Goal: Information Seeking & Learning: Learn about a topic

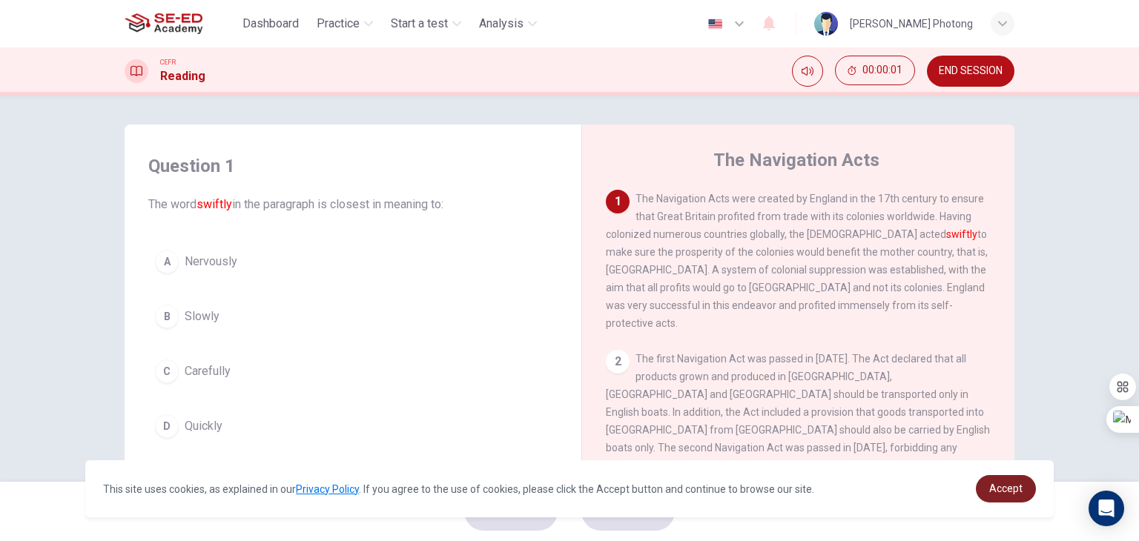
click at [1004, 490] on span "Accept" at bounding box center [1005, 489] width 33 height 12
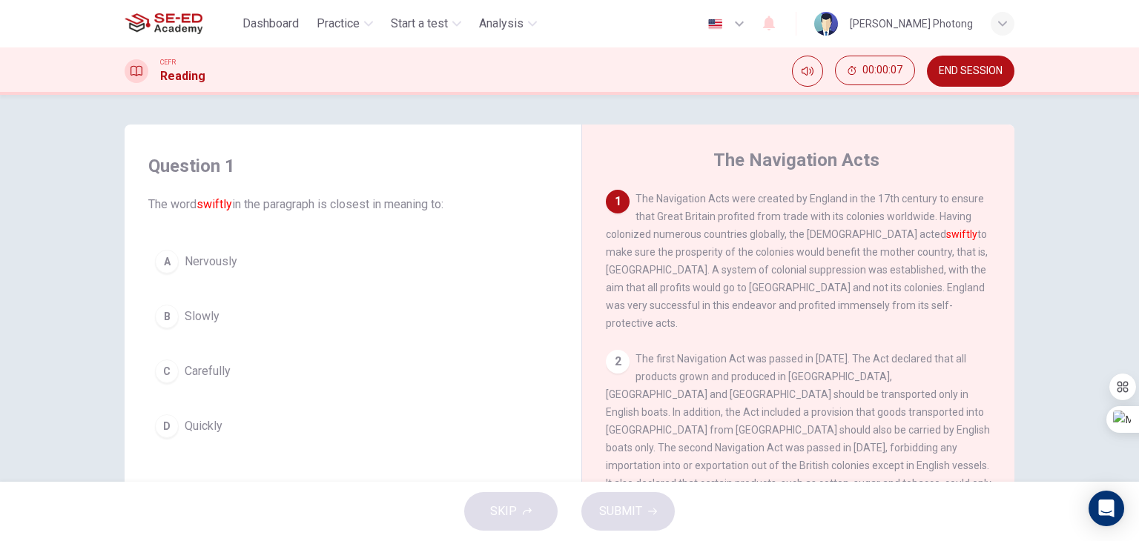
drag, startPoint x: 199, startPoint y: 205, endPoint x: 230, endPoint y: 206, distance: 31.2
click at [230, 206] on font "swiftly" at bounding box center [215, 204] width 36 height 14
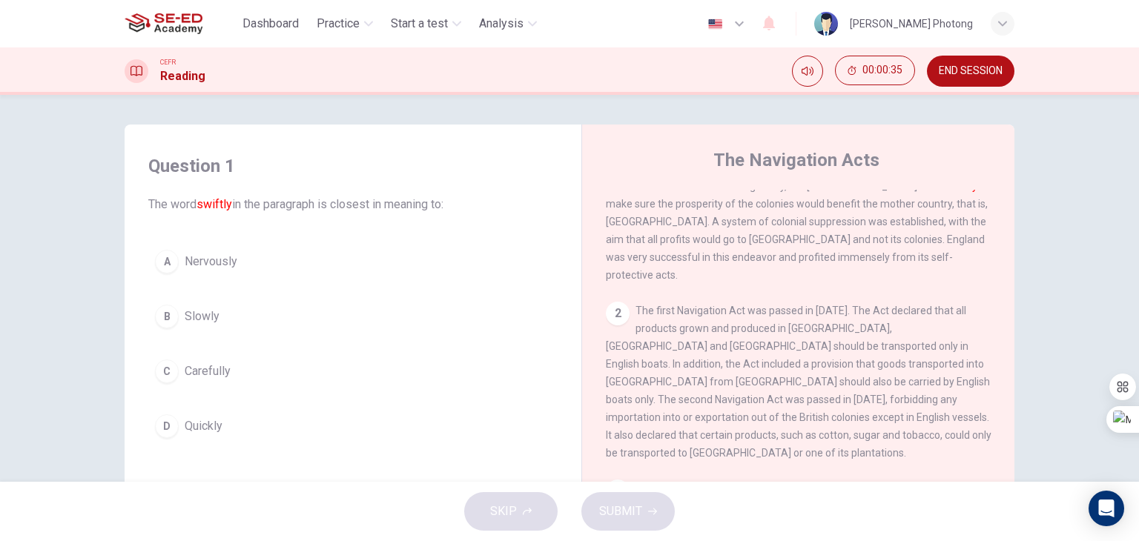
scroll to position [74, 0]
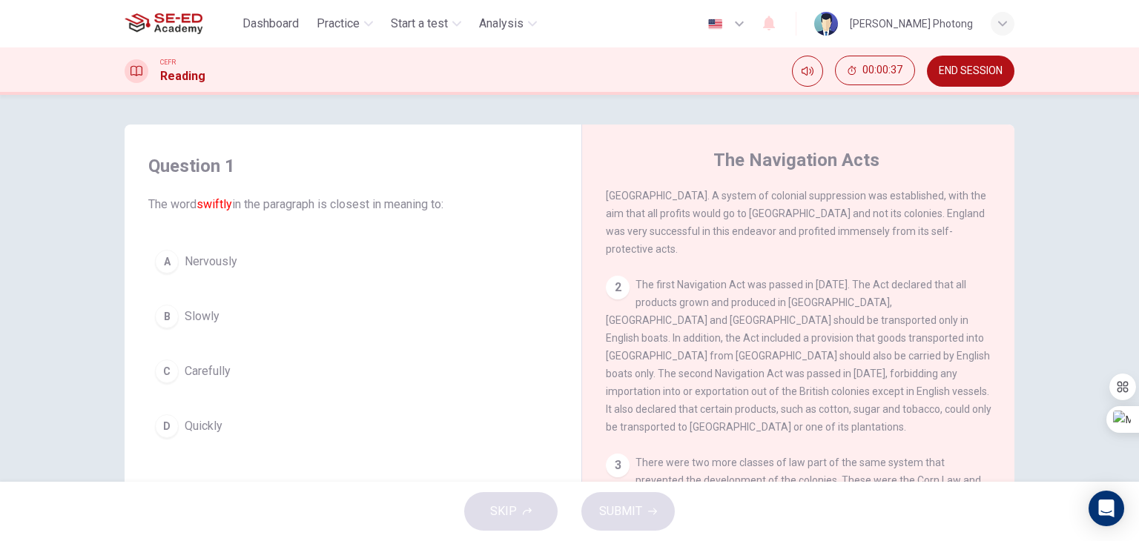
click at [162, 424] on div "D" at bounding box center [167, 427] width 24 height 24
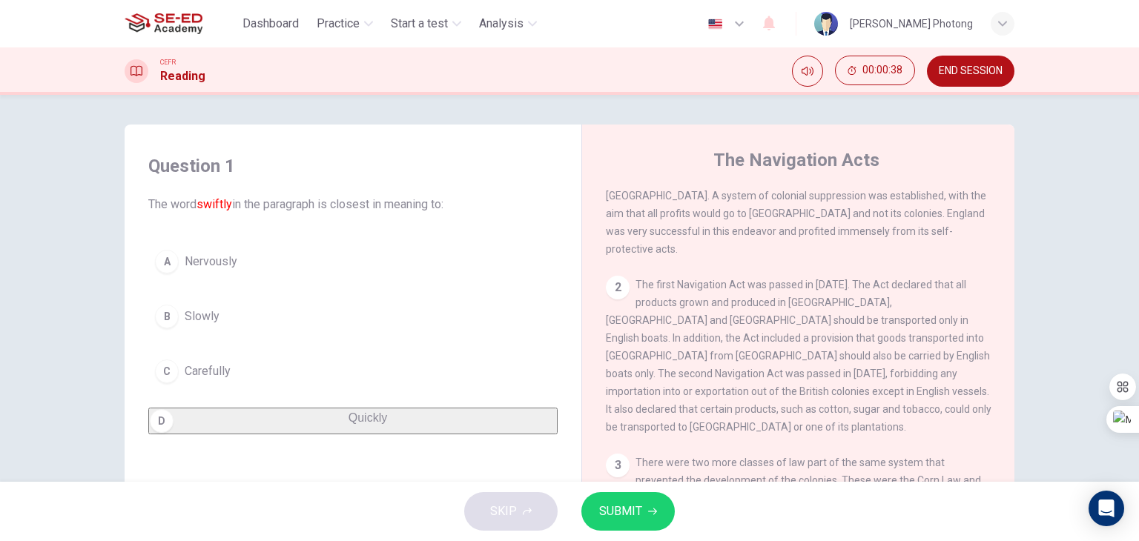
click at [645, 517] on button "SUBMIT" at bounding box center [627, 511] width 93 height 39
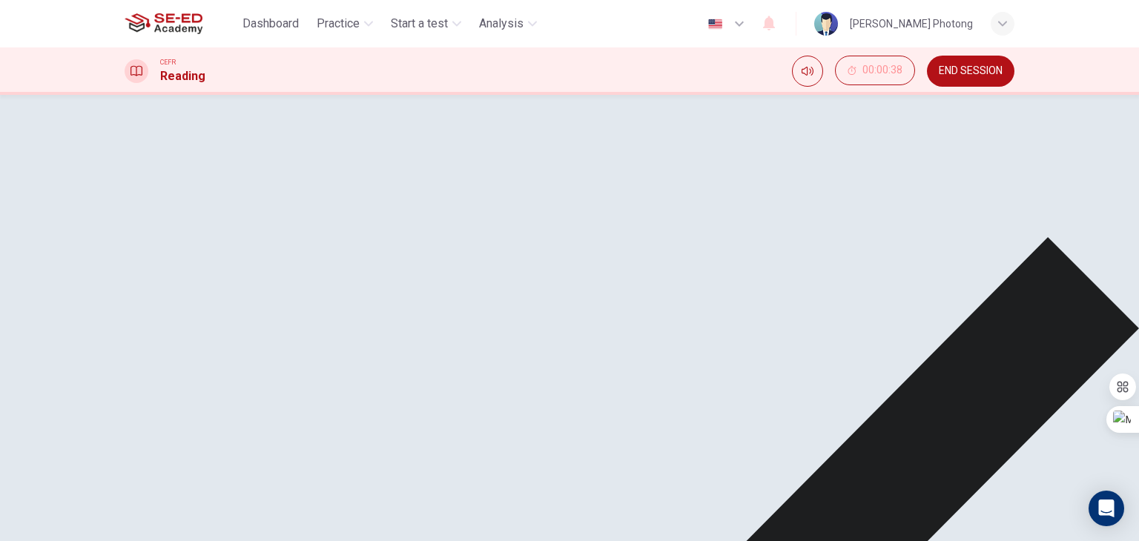
scroll to position [0, 0]
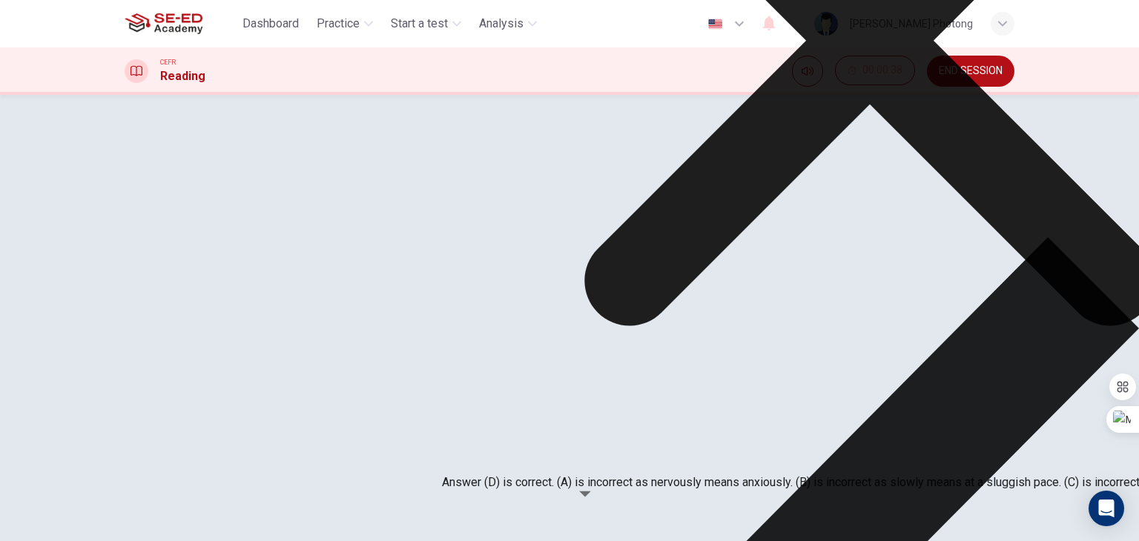
scroll to position [297, 0]
click at [709, 388] on icon at bounding box center [870, 41] width 856 height 856
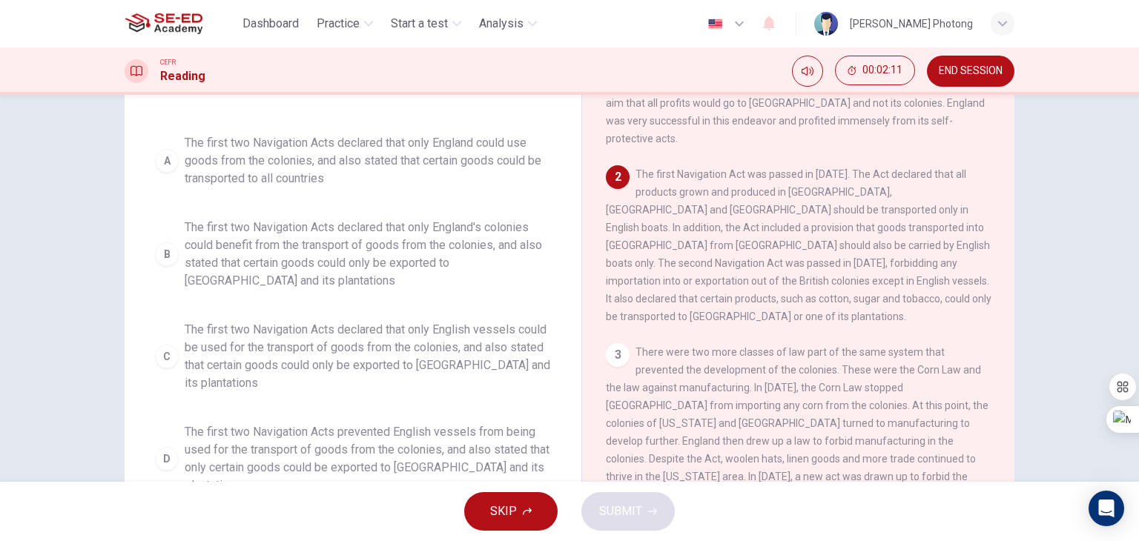
scroll to position [148, 0]
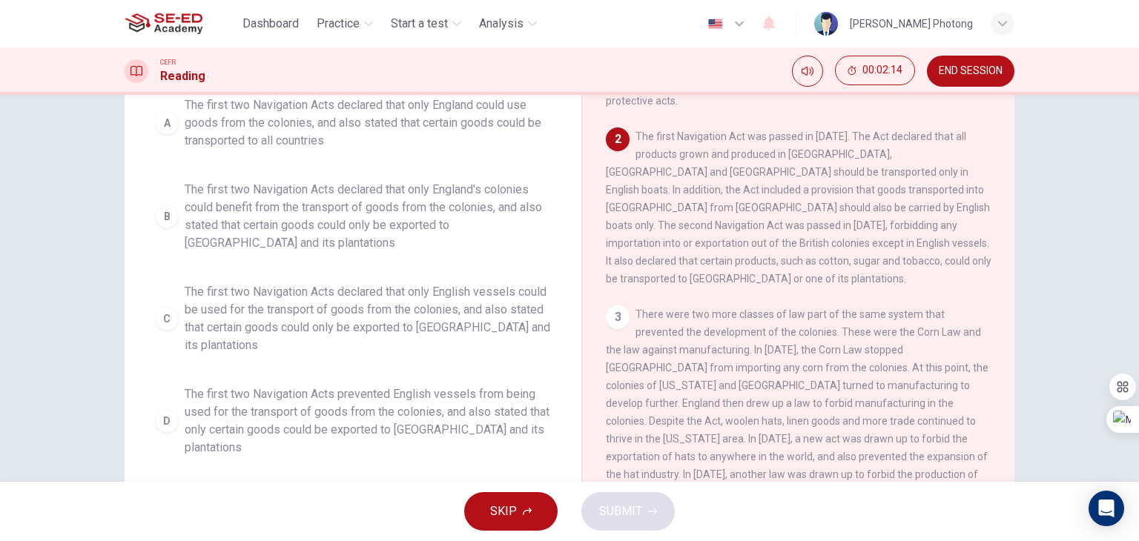
click at [165, 125] on div "A" at bounding box center [167, 123] width 24 height 24
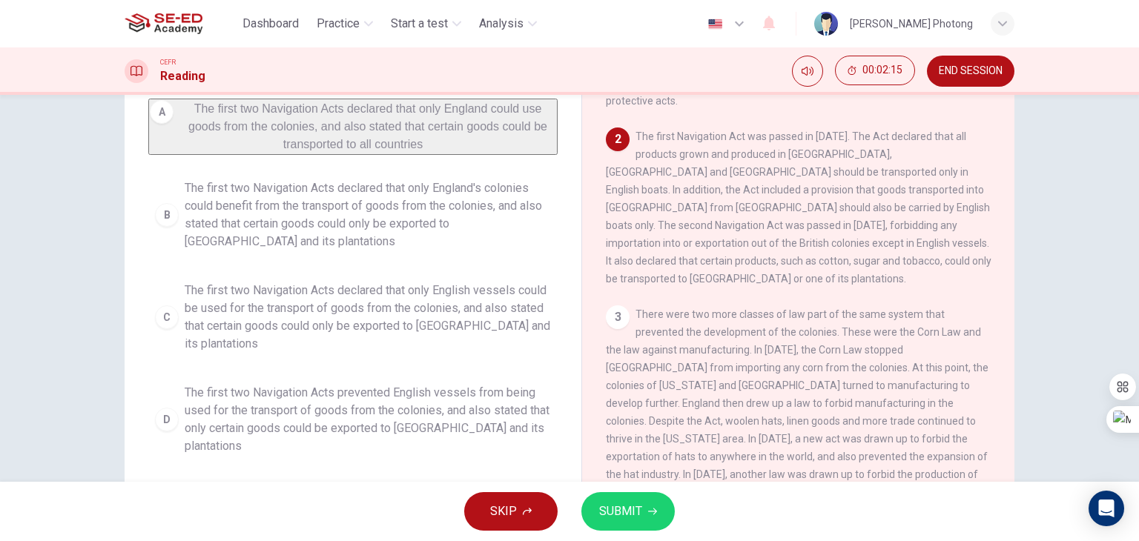
click at [632, 514] on span "SUBMIT" at bounding box center [620, 511] width 43 height 21
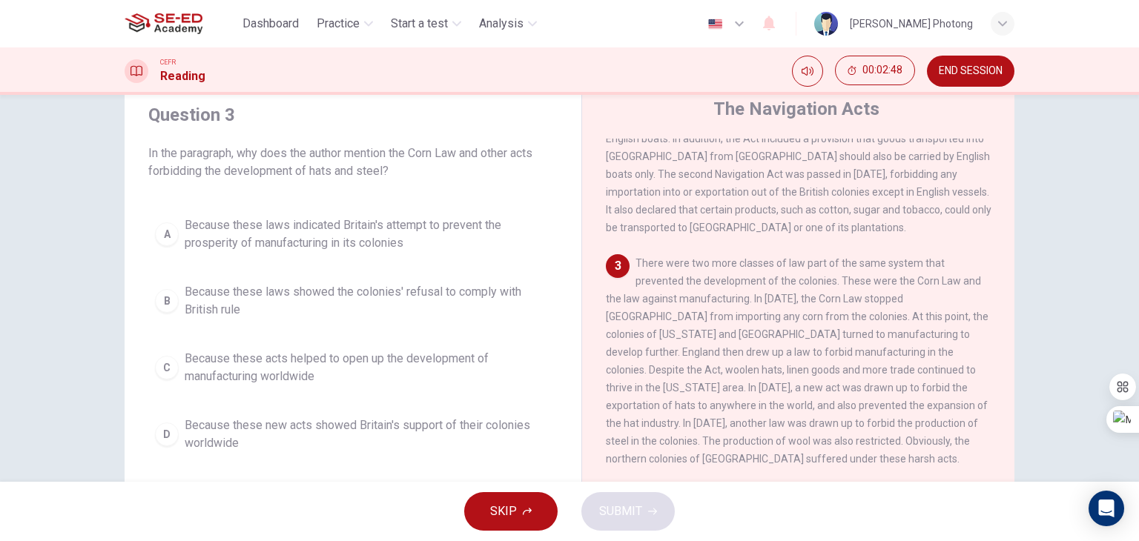
scroll to position [74, 0]
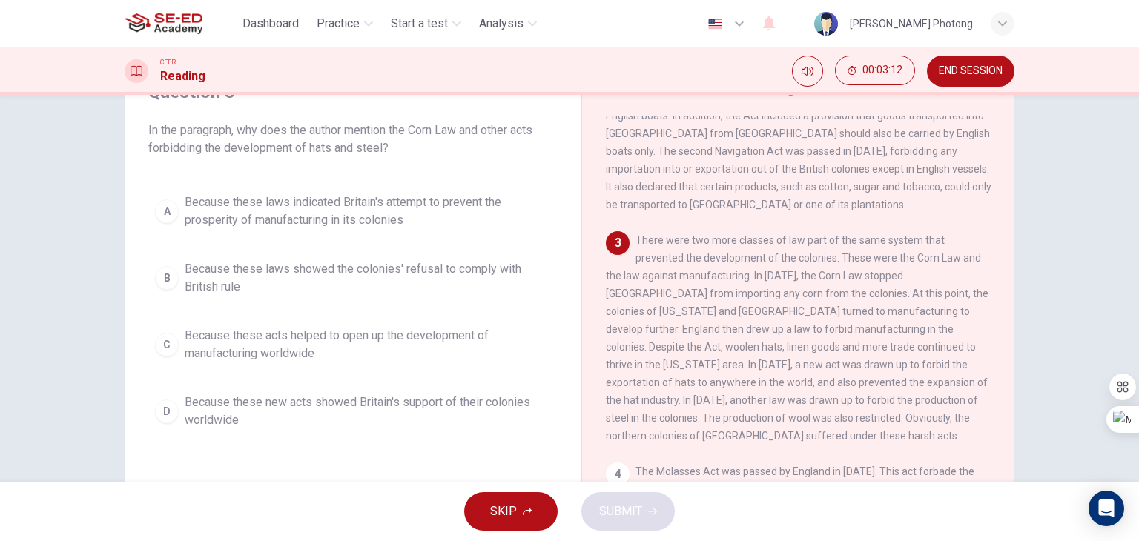
click at [168, 414] on div "D" at bounding box center [167, 412] width 24 height 24
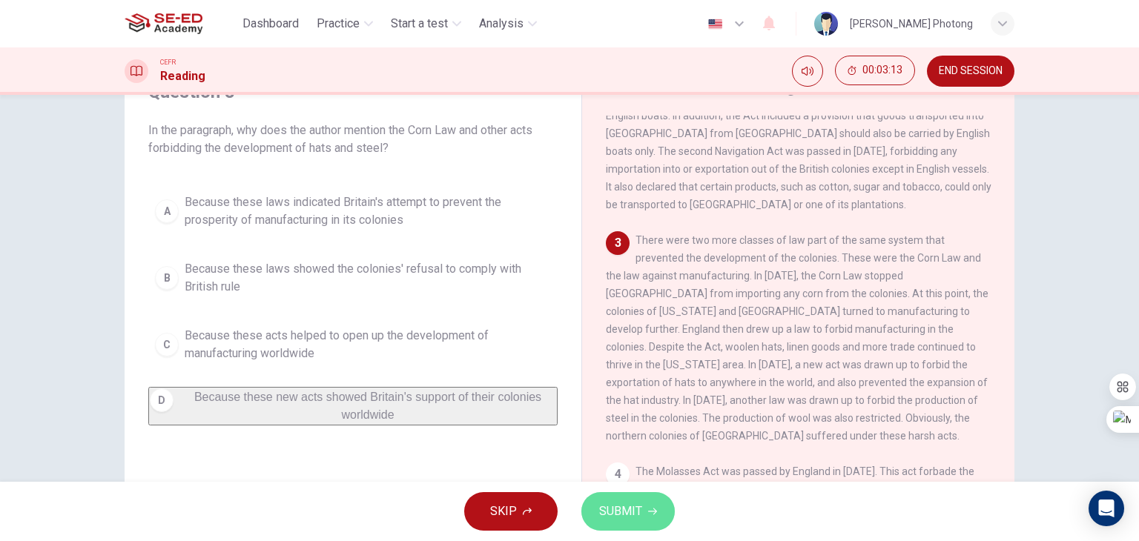
click at [630, 514] on span "SUBMIT" at bounding box center [620, 511] width 43 height 21
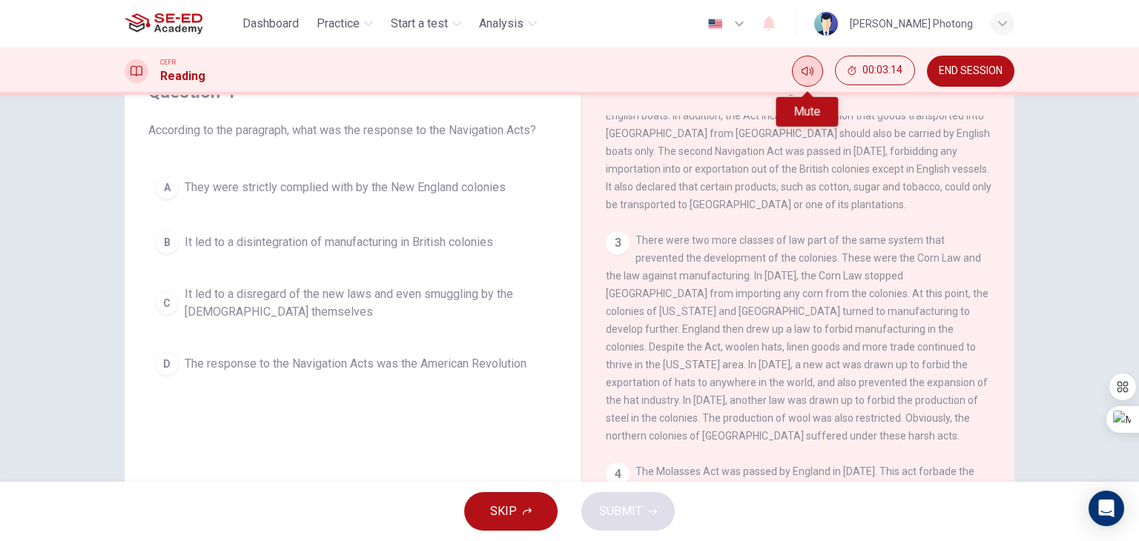
click at [803, 73] on icon "Mute" at bounding box center [808, 71] width 12 height 12
click at [814, 66] on icon "Unmute" at bounding box center [814, 66] width 0 height 0
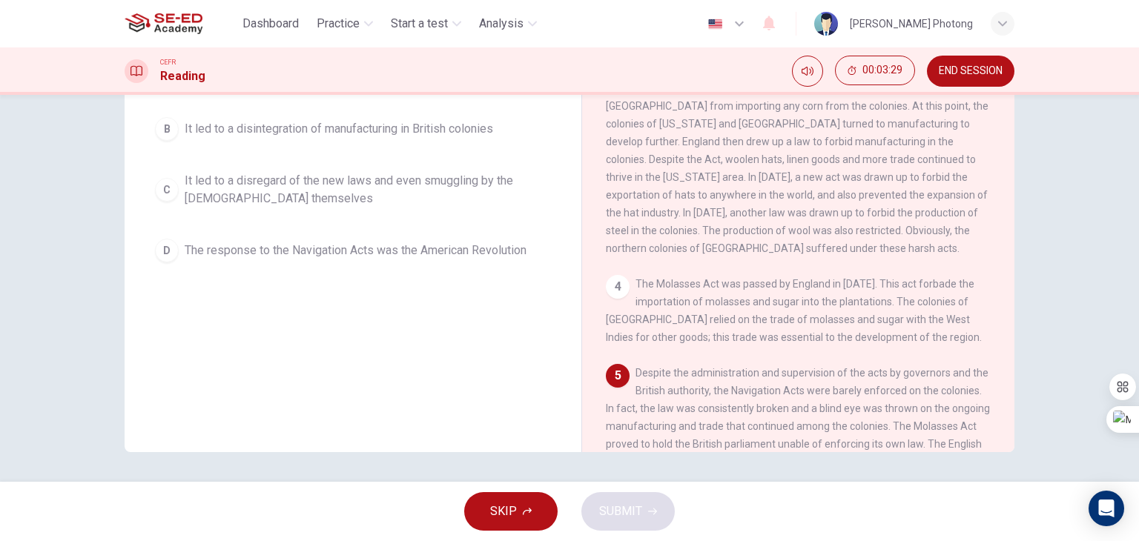
scroll to position [39, 0]
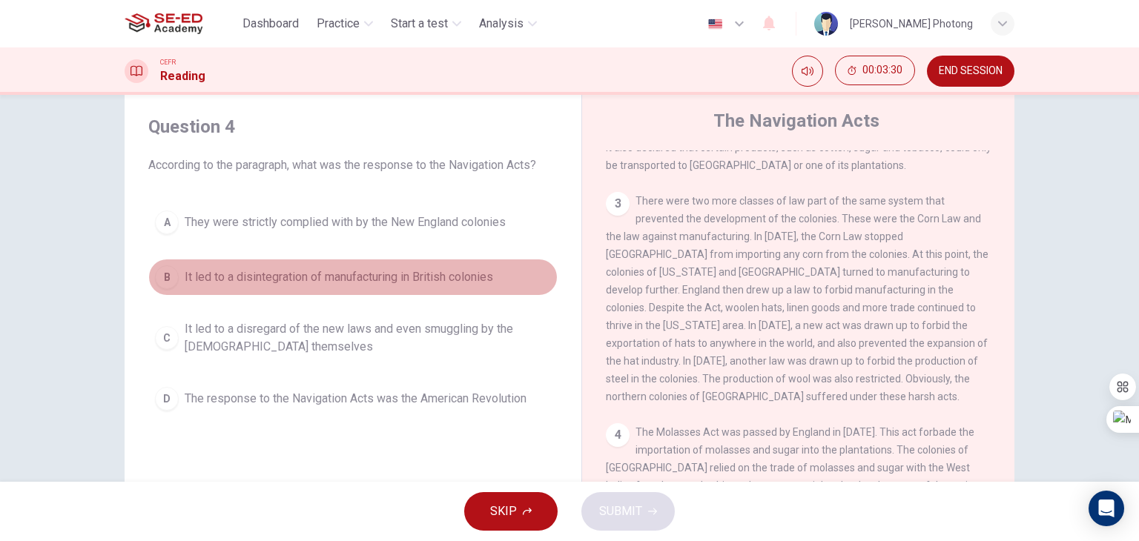
click at [158, 271] on div "B" at bounding box center [167, 278] width 24 height 24
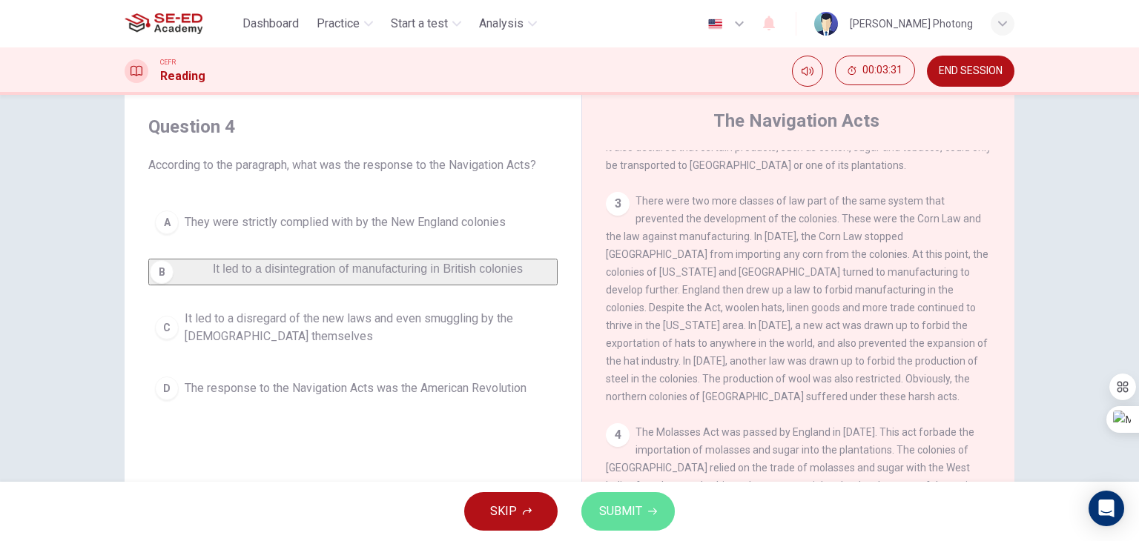
click at [648, 497] on button "SUBMIT" at bounding box center [627, 511] width 93 height 39
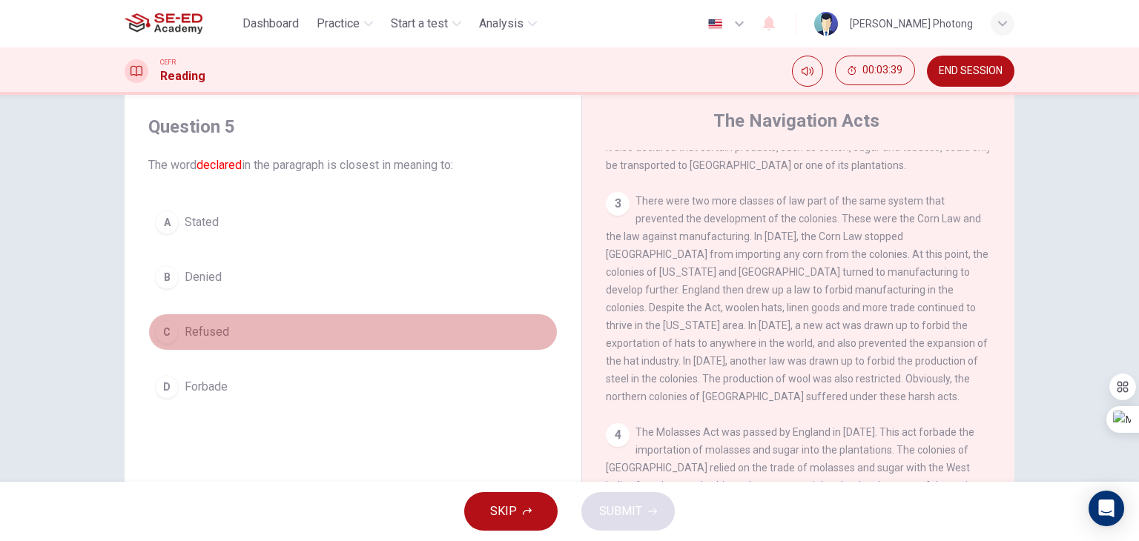
click at [195, 326] on span "Refused" at bounding box center [207, 332] width 45 height 18
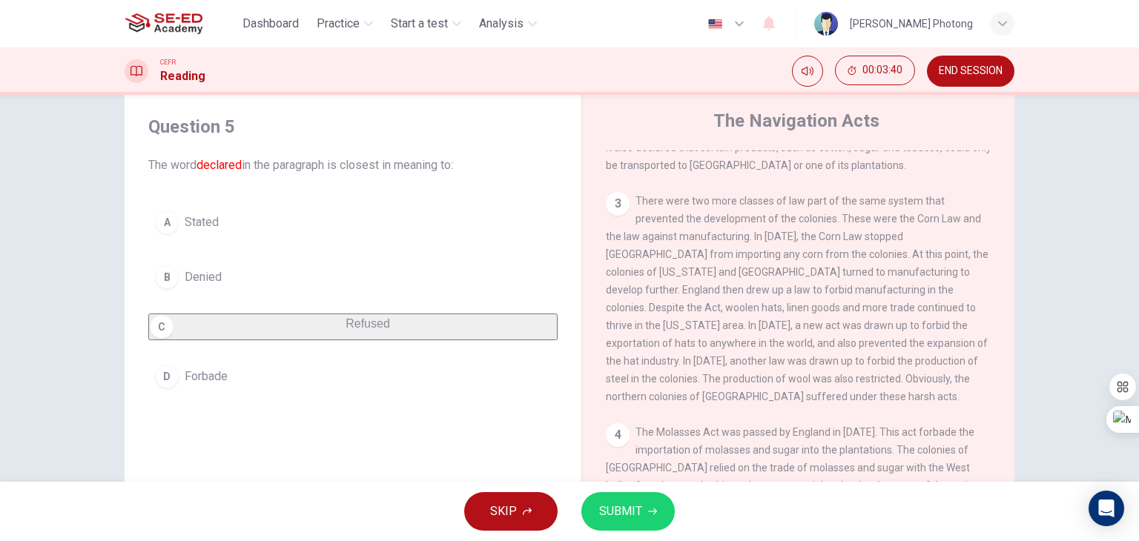
click at [612, 508] on span "SUBMIT" at bounding box center [620, 511] width 43 height 21
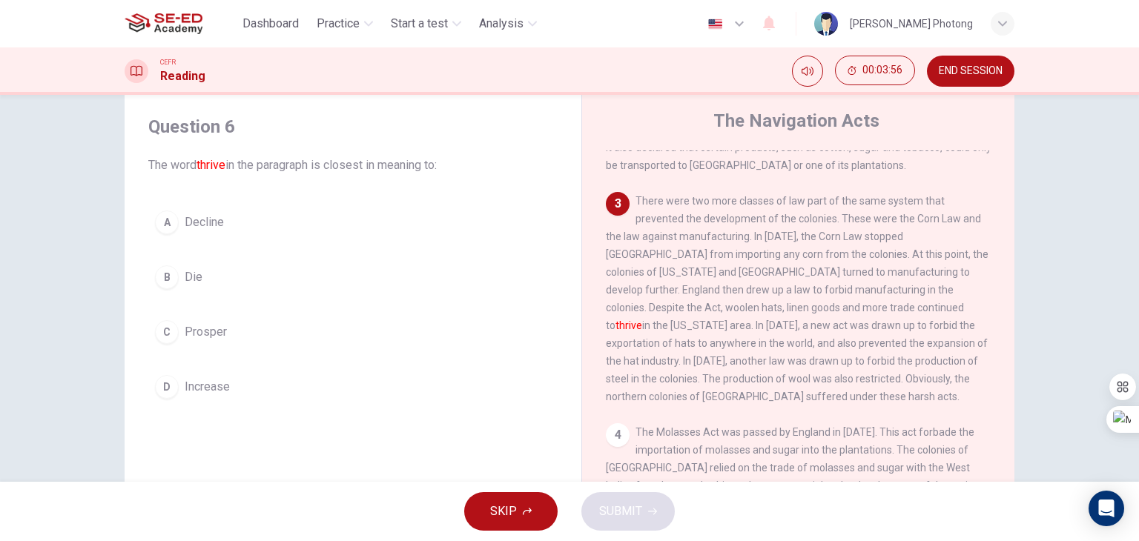
click at [261, 370] on button "D Increase" at bounding box center [352, 387] width 409 height 37
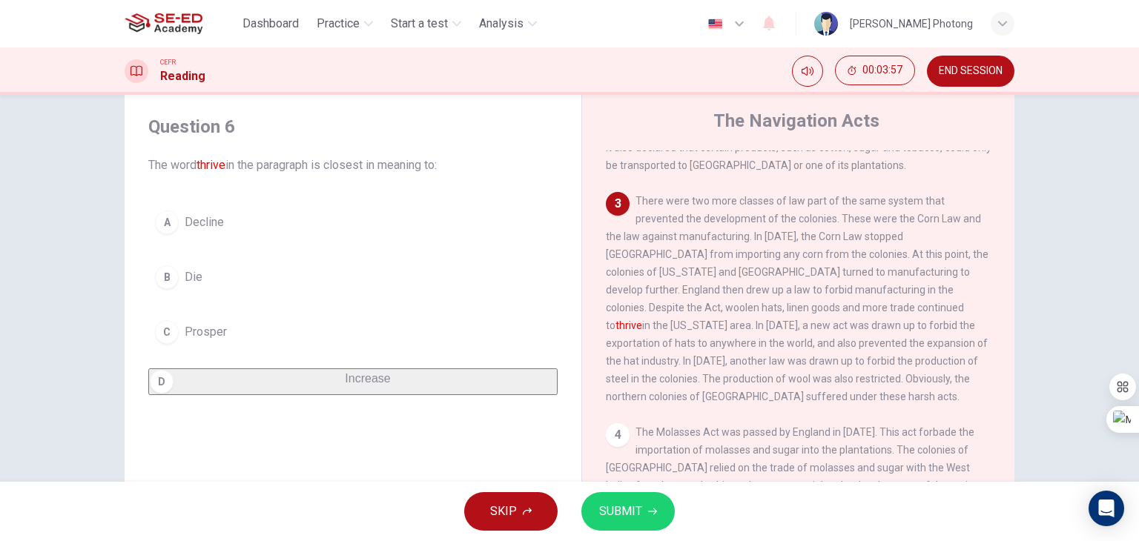
click at [642, 514] on button "SUBMIT" at bounding box center [627, 511] width 93 height 39
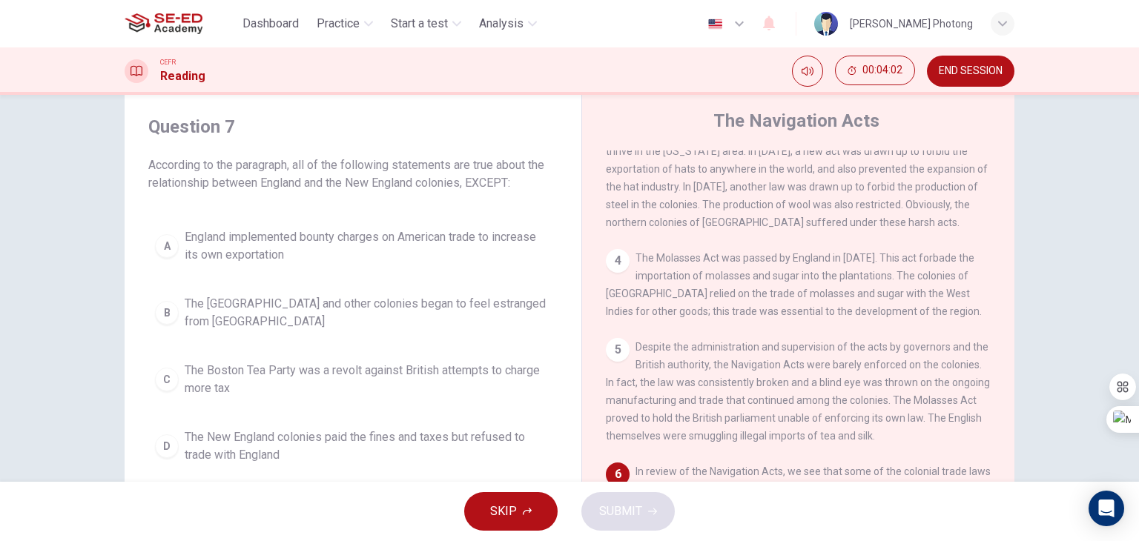
scroll to position [502, 0]
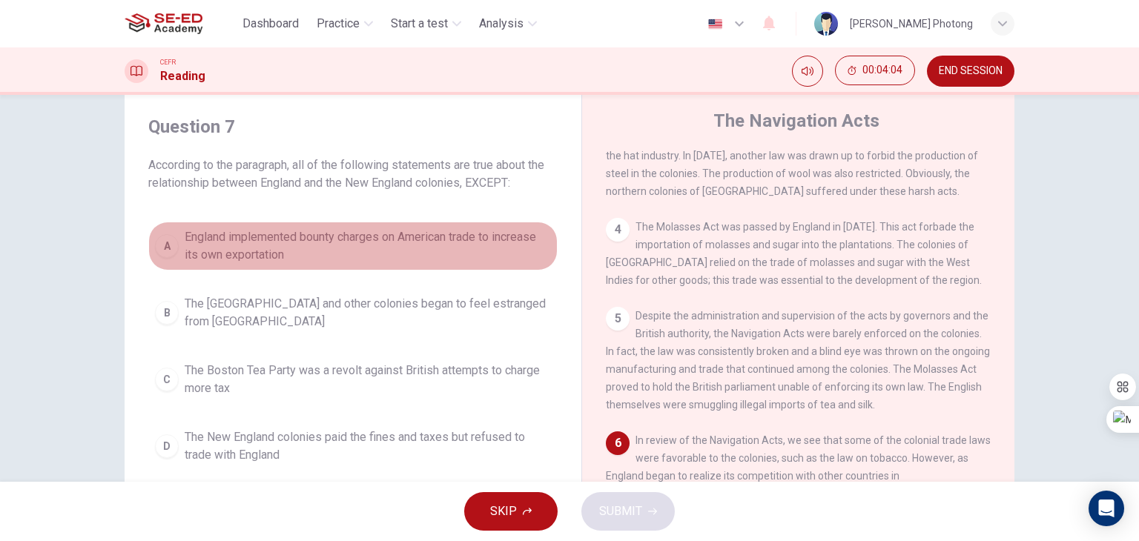
click at [228, 239] on span "England implemented bounty charges on American trade to increase its own export…" at bounding box center [368, 246] width 366 height 36
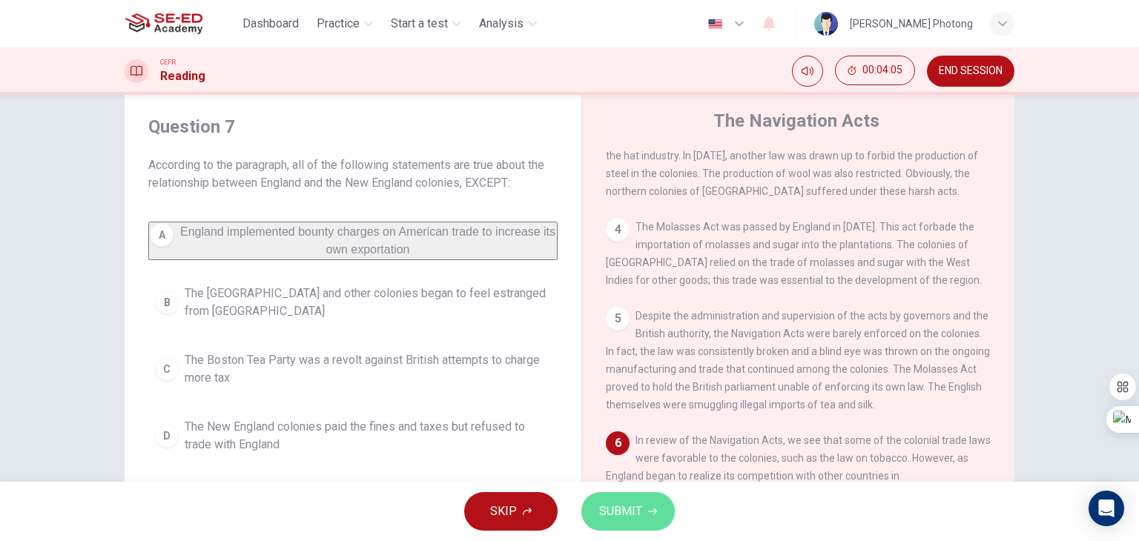
click at [648, 504] on button "SUBMIT" at bounding box center [627, 511] width 93 height 39
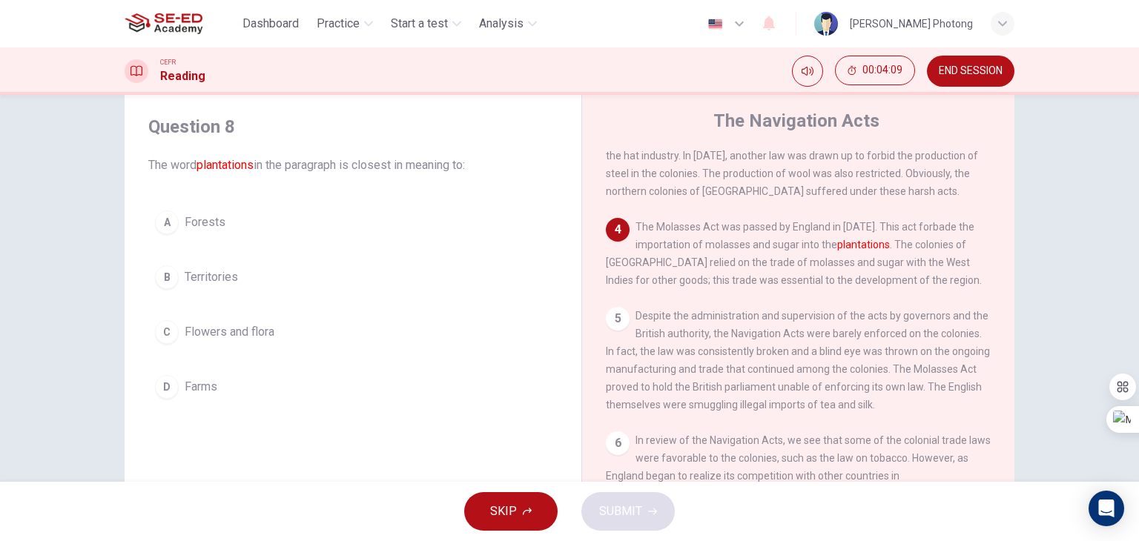
click at [208, 222] on span "Forests" at bounding box center [205, 223] width 41 height 18
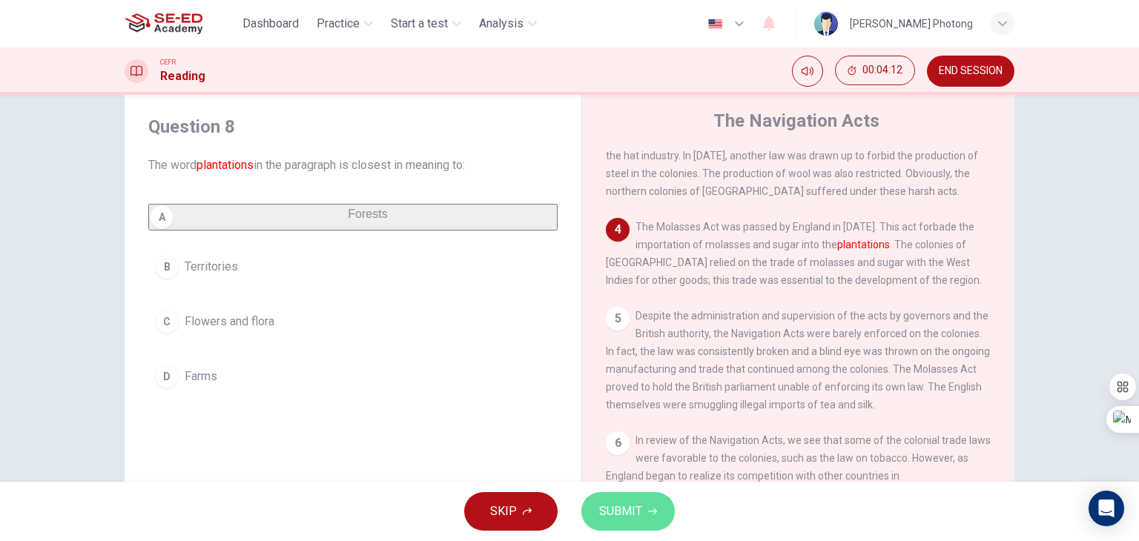
click at [612, 502] on span "SUBMIT" at bounding box center [620, 511] width 43 height 21
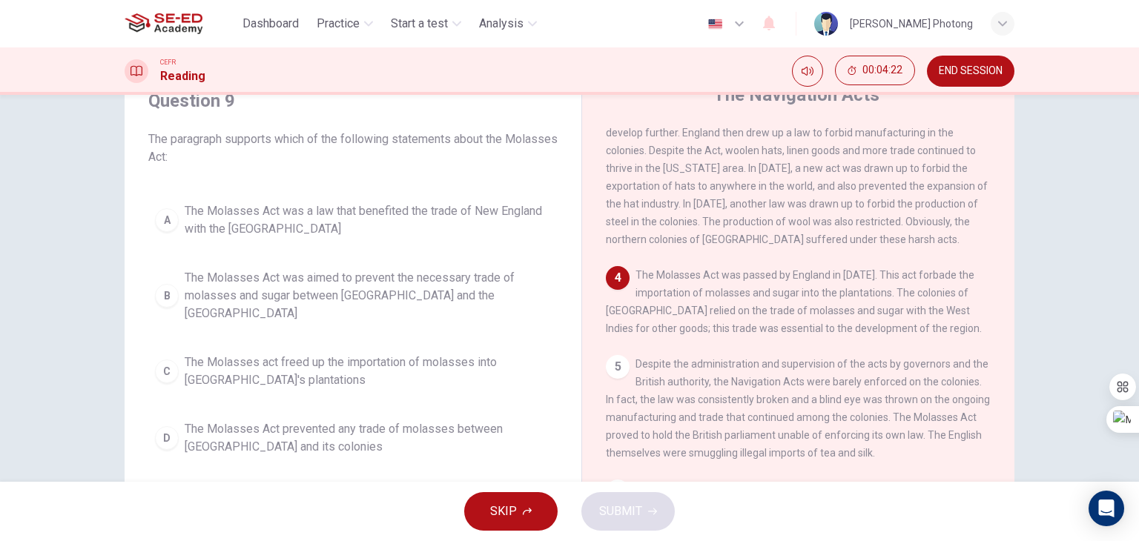
scroll to position [39, 0]
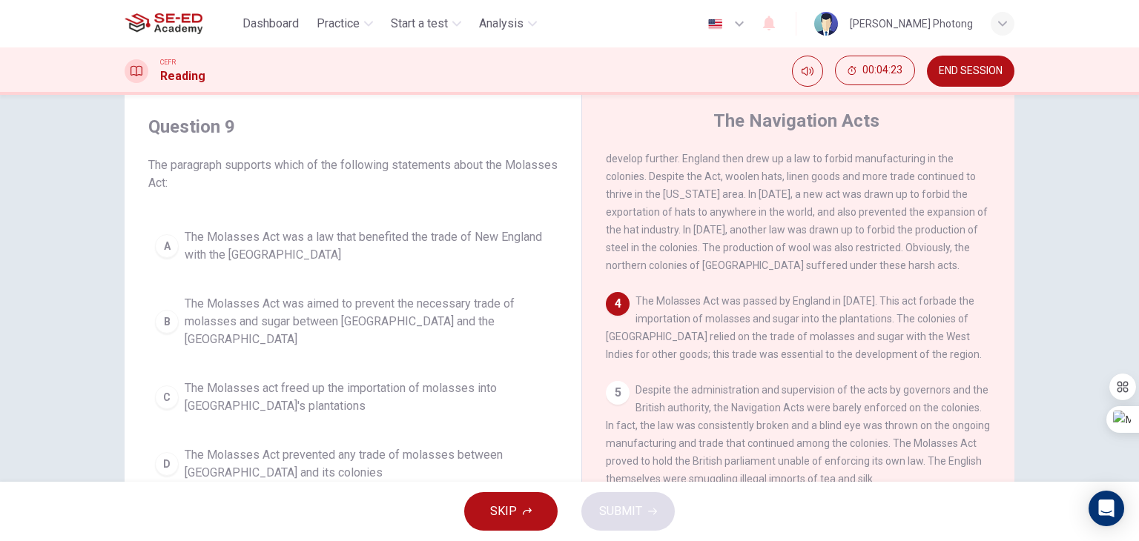
click at [166, 246] on div "A" at bounding box center [167, 246] width 24 height 24
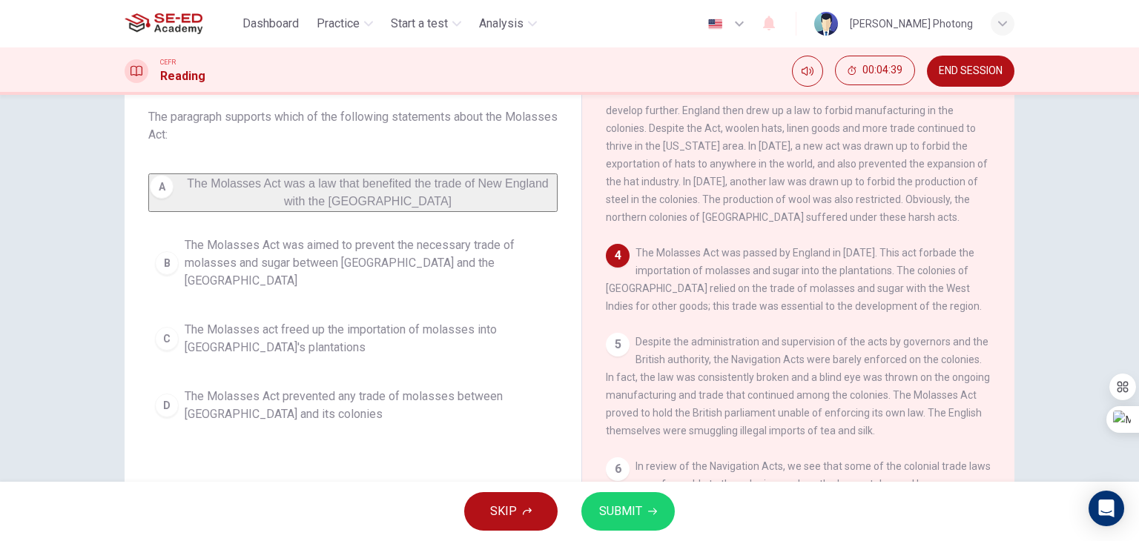
scroll to position [113, 0]
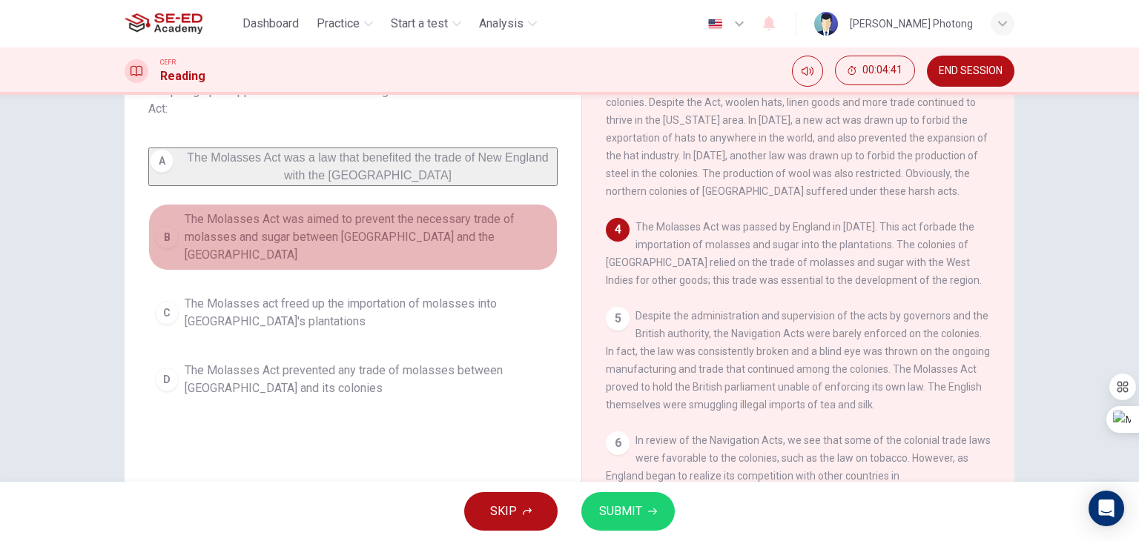
click at [162, 238] on div "B" at bounding box center [167, 237] width 24 height 24
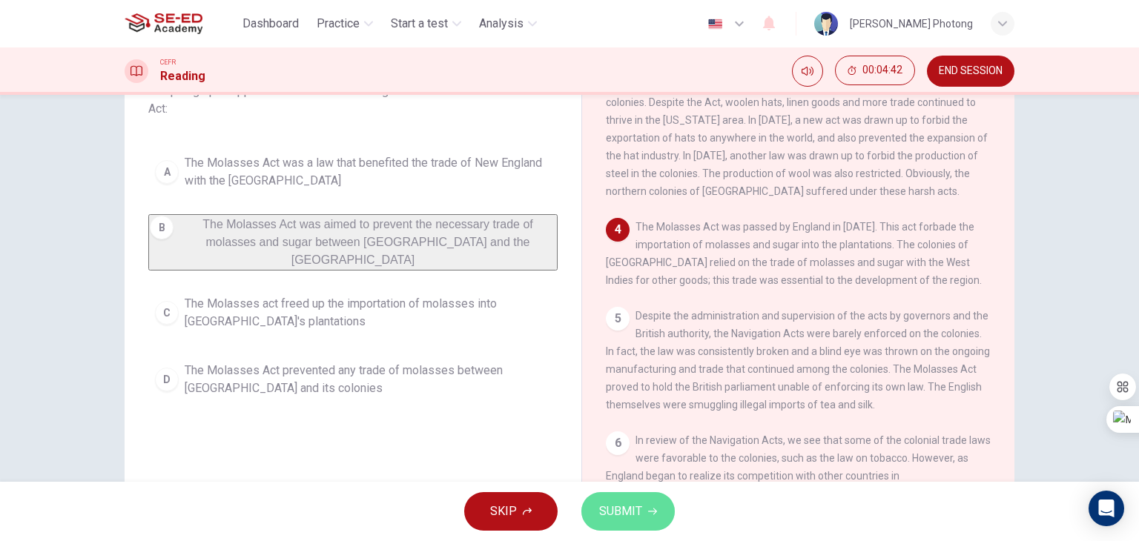
click at [629, 504] on span "SUBMIT" at bounding box center [620, 511] width 43 height 21
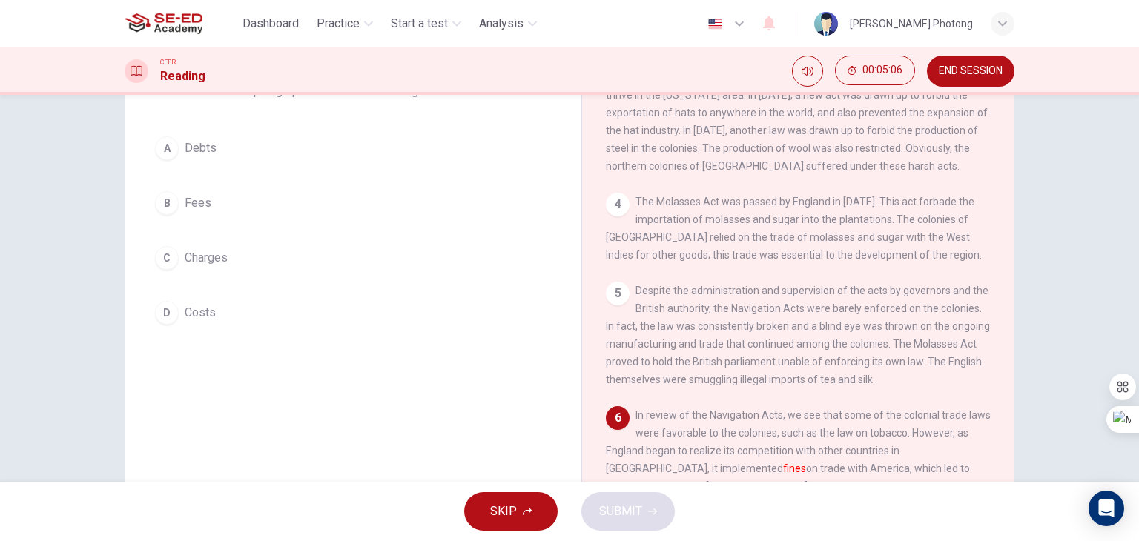
scroll to position [428, 0]
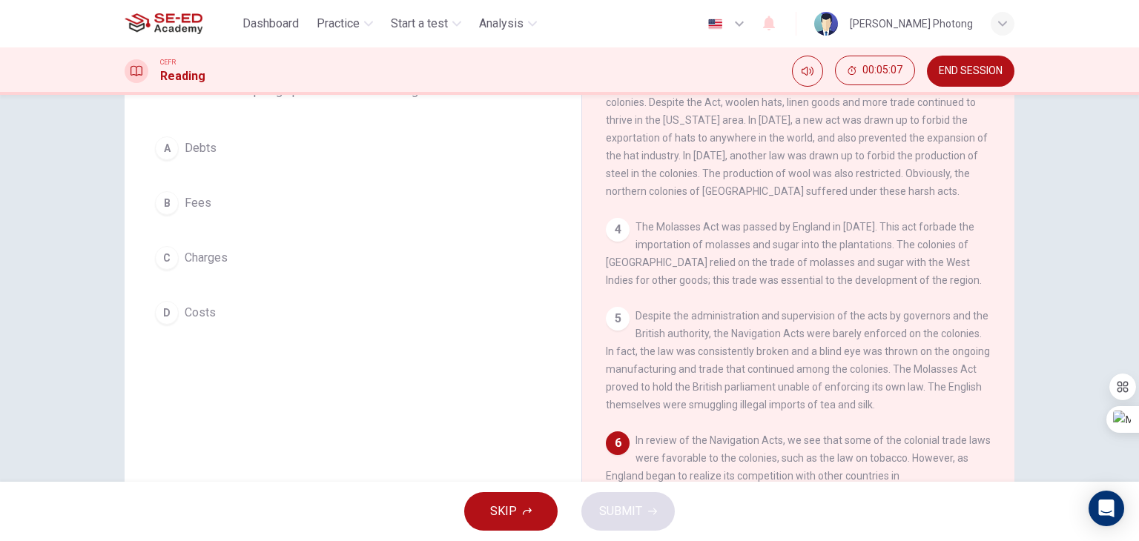
click at [166, 259] on div "C" at bounding box center [167, 258] width 24 height 24
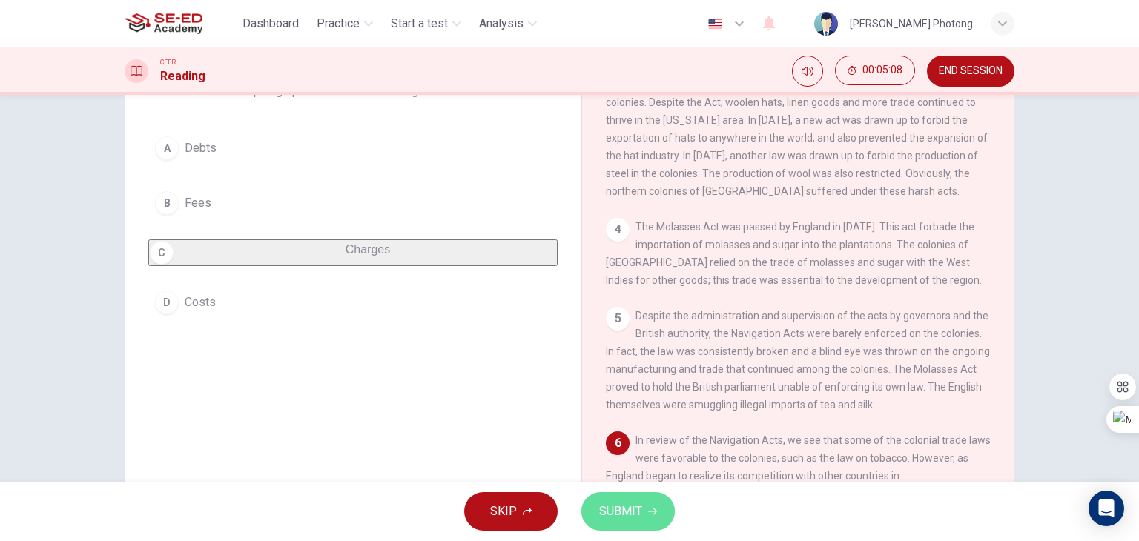
click at [641, 512] on span "SUBMIT" at bounding box center [620, 511] width 43 height 21
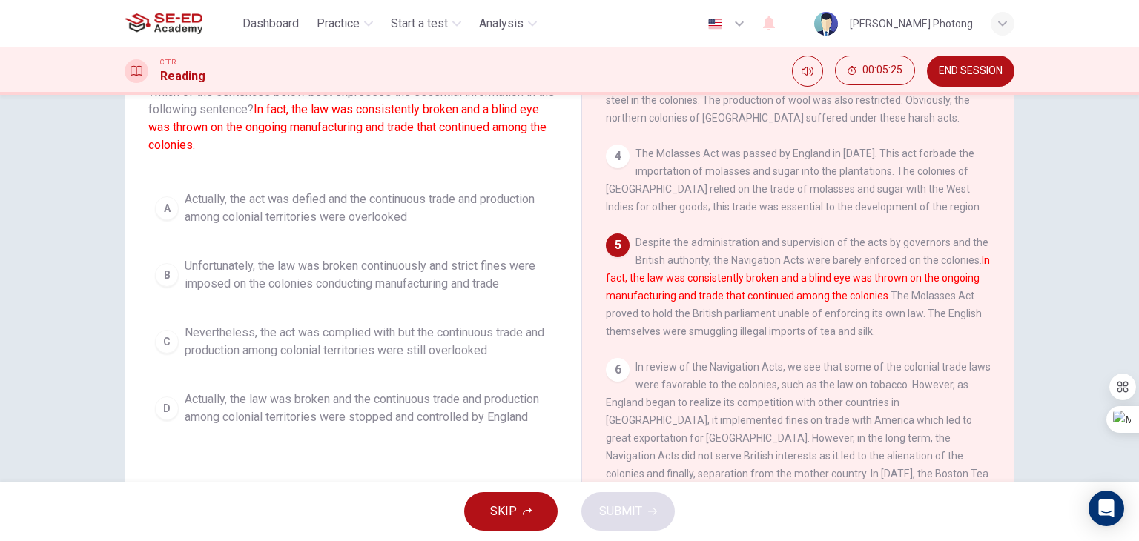
scroll to position [113, 0]
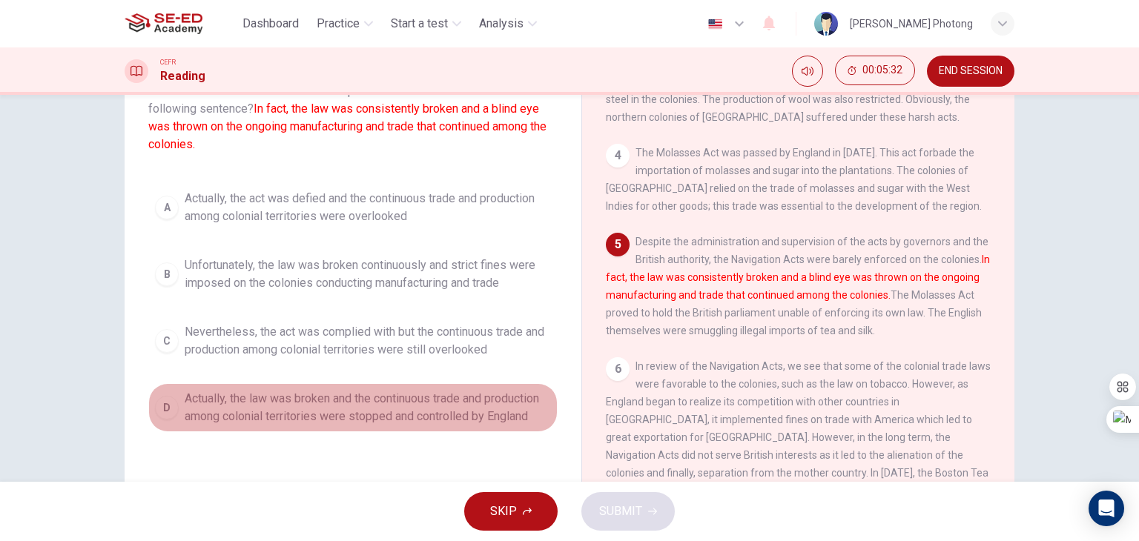
click at [172, 401] on div "D" at bounding box center [167, 408] width 24 height 24
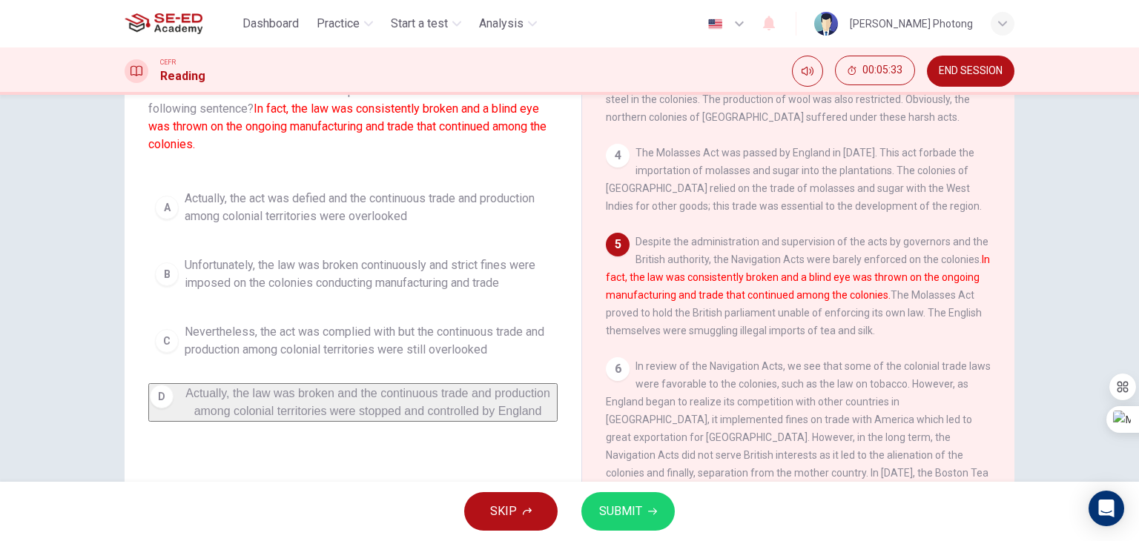
click at [645, 504] on button "SUBMIT" at bounding box center [627, 511] width 93 height 39
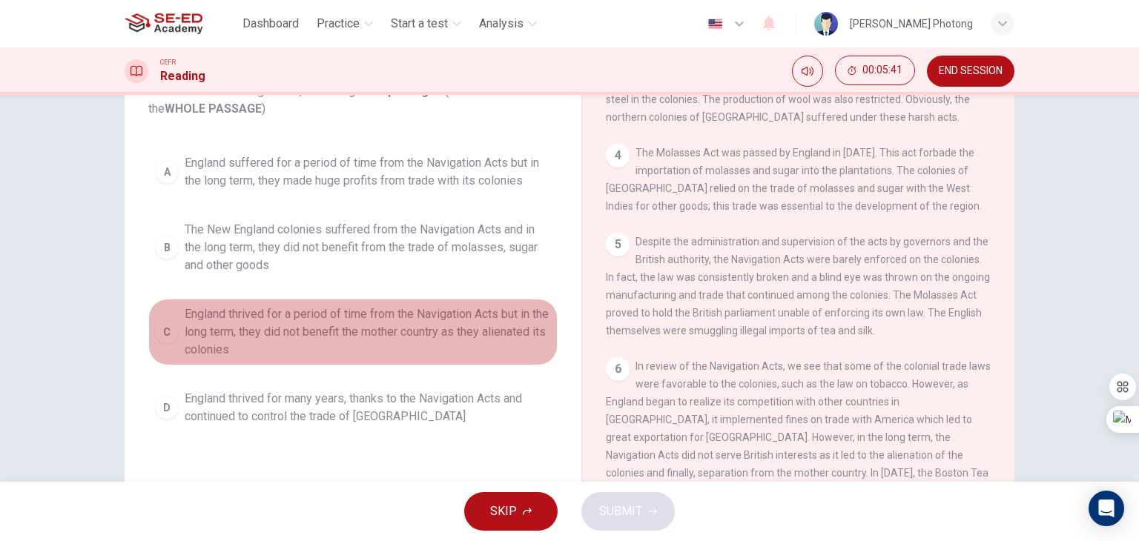
click at [168, 329] on div "C" at bounding box center [167, 332] width 24 height 24
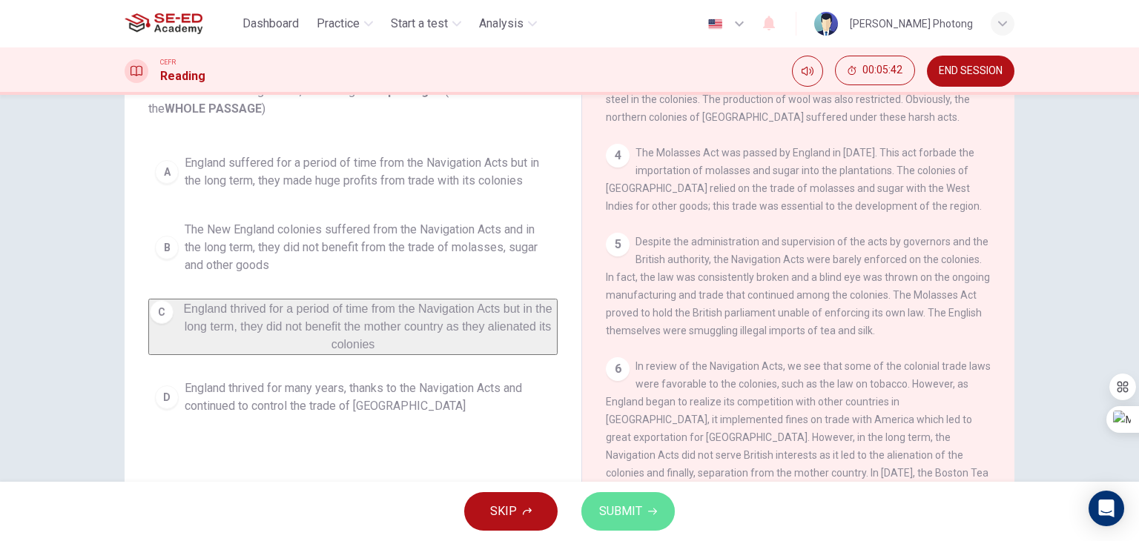
click at [649, 515] on icon "button" at bounding box center [652, 511] width 9 height 9
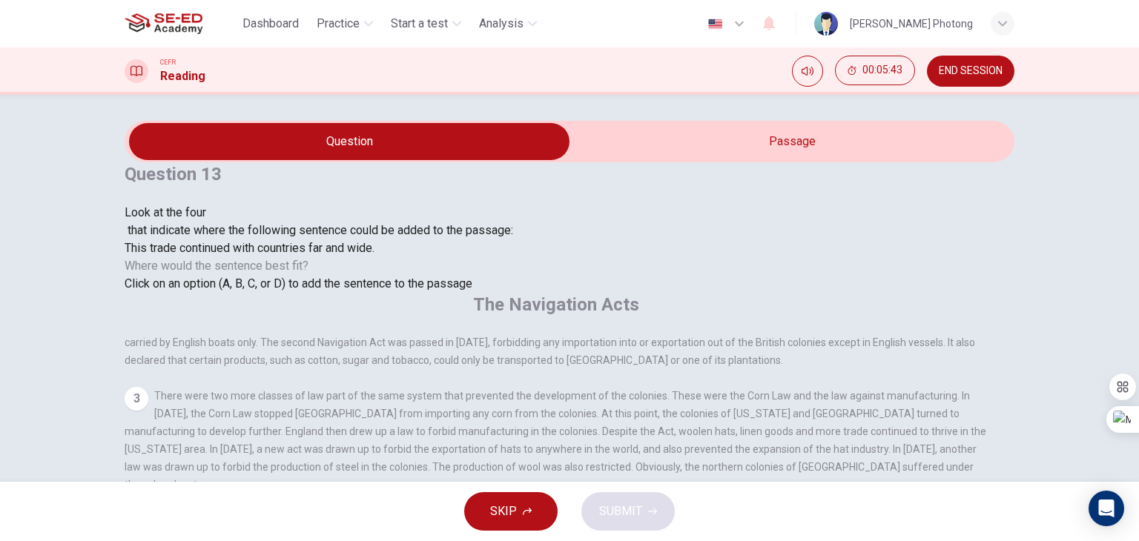
scroll to position [0, 0]
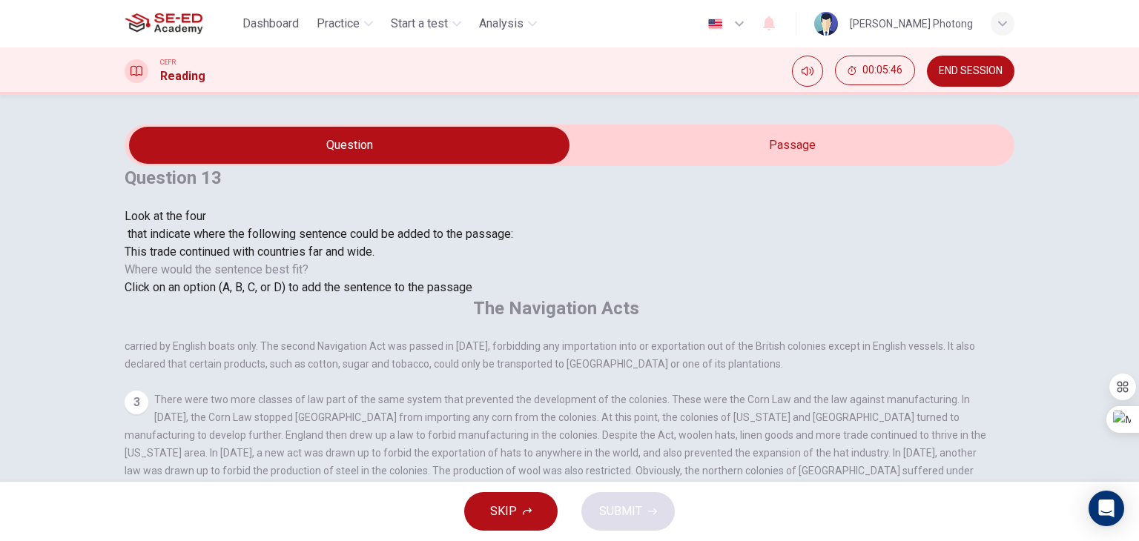
click at [309, 261] on div "This trade continued with countries far and wide." at bounding box center [319, 252] width 389 height 18
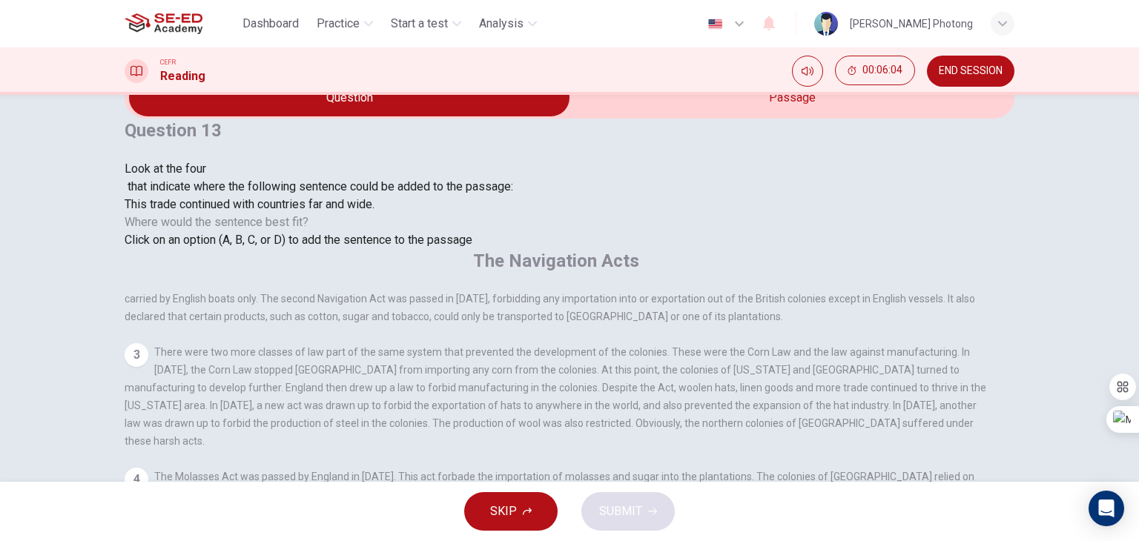
scroll to position [39, 0]
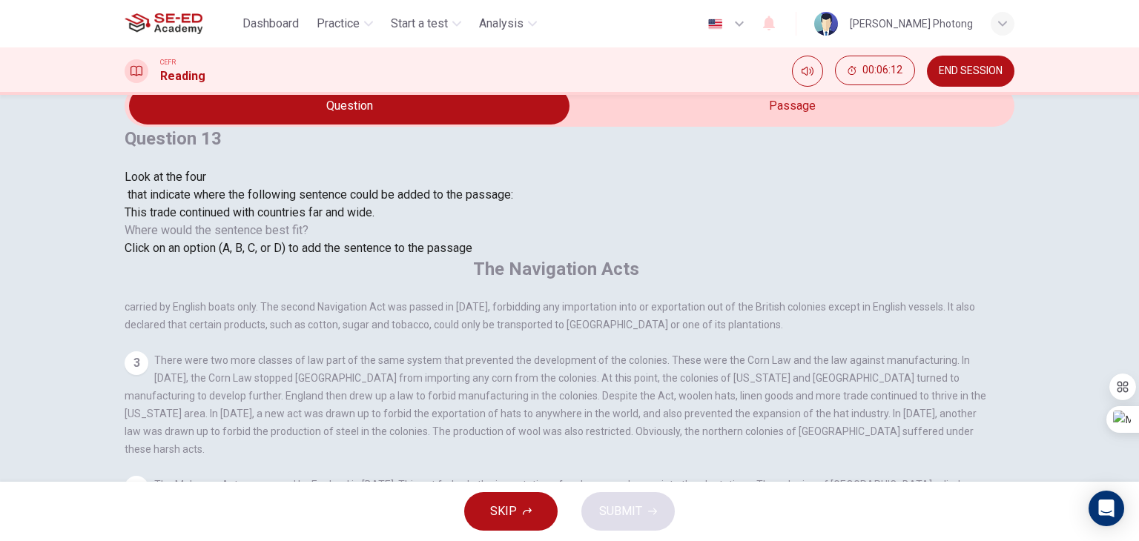
drag, startPoint x: 147, startPoint y: 156, endPoint x: 285, endPoint y: 177, distance: 139.5
click at [289, 177] on div "Question 13 Look at the four that indicate where the following sentence could b…" at bounding box center [319, 192] width 389 height 131
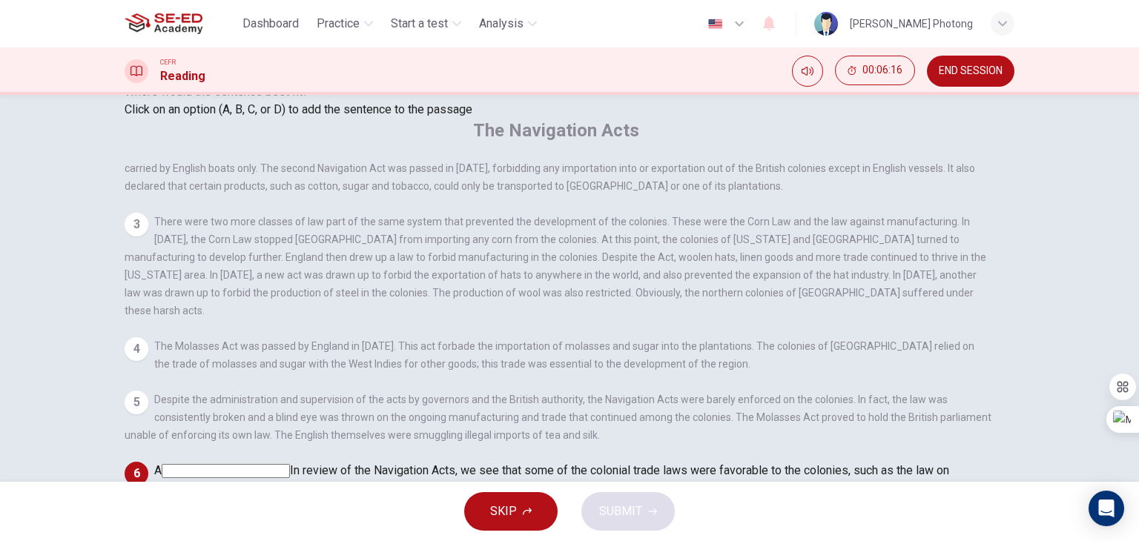
scroll to position [188, 0]
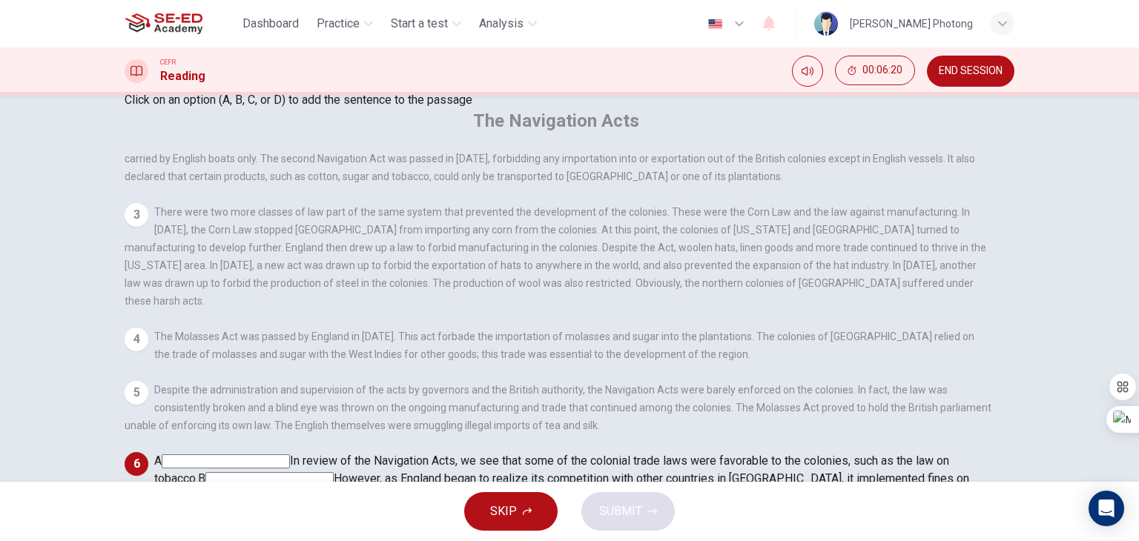
click at [669, 508] on input at bounding box center [733, 515] width 128 height 14
click at [605, 490] on input at bounding box center [585, 497] width 128 height 14
click at [290, 455] on input at bounding box center [226, 462] width 128 height 14
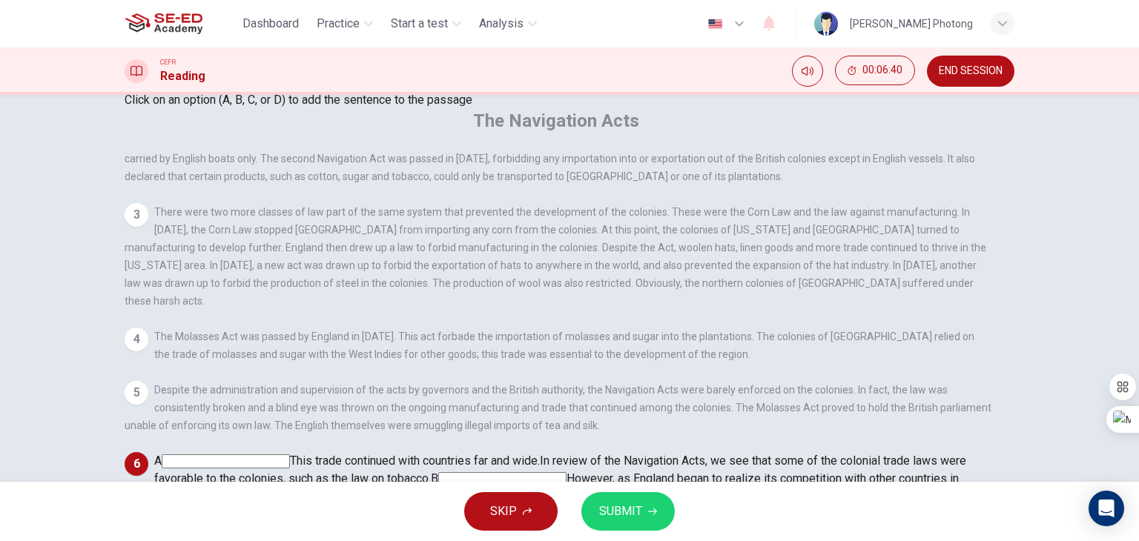
click at [253, 526] on input at bounding box center [189, 533] width 128 height 14
click at [622, 517] on span "SUBMIT" at bounding box center [620, 511] width 43 height 21
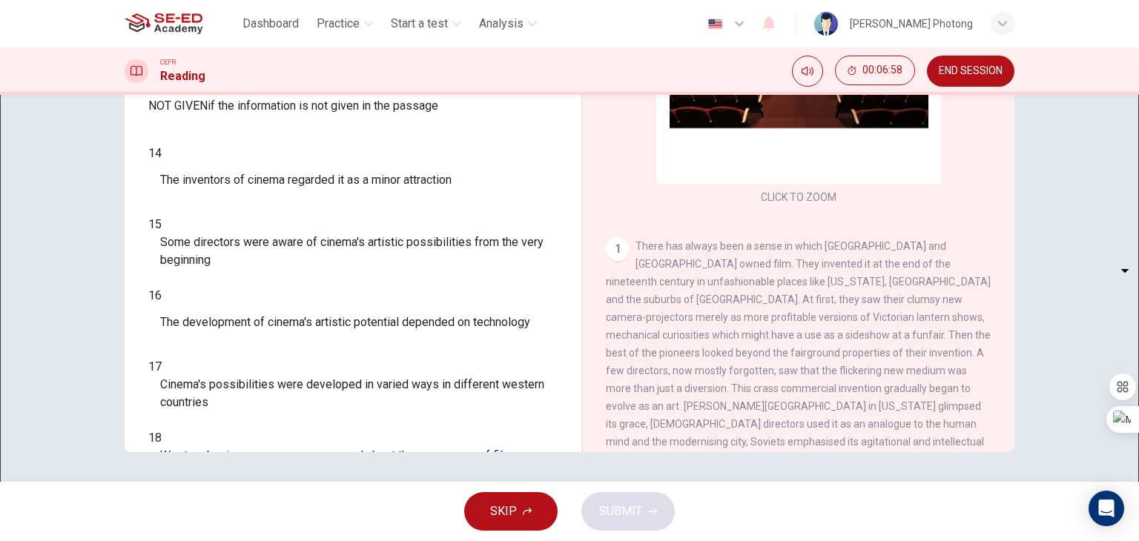
scroll to position [74, 0]
click at [148, 198] on div "​ ​" at bounding box center [148, 180] width 0 height 36
click at [251, 245] on body "This site uses cookies, as explained in our Privacy Policy . If you agree to th…" at bounding box center [569, 270] width 1139 height 541
click at [243, 541] on li "TRUE" at bounding box center [569, 550] width 1139 height 18
type input "TRUE"
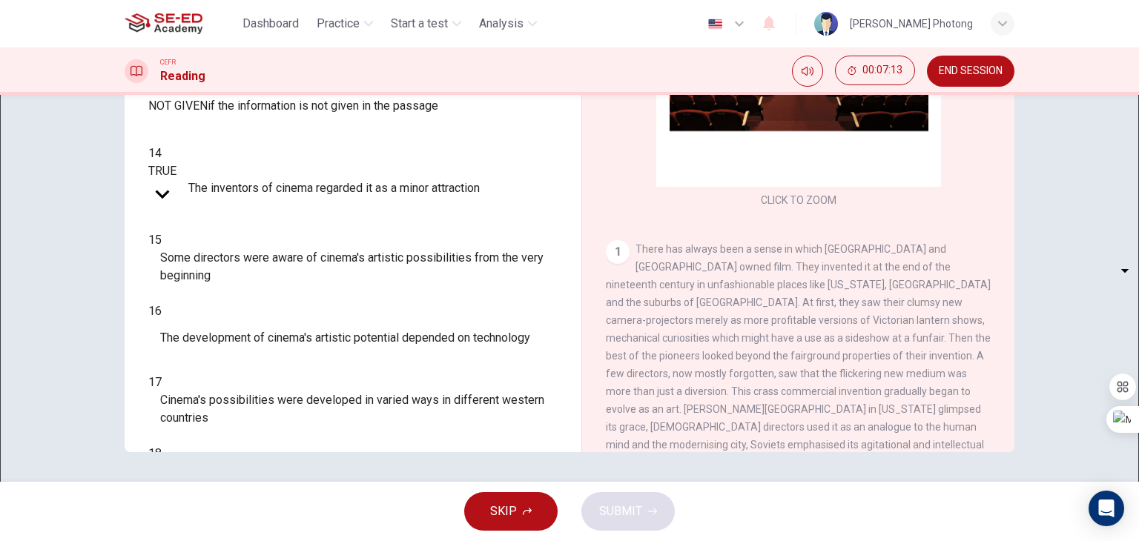
click at [233, 287] on body "This site uses cookies, as explained in our Privacy Policy . If you agree to th…" at bounding box center [569, 270] width 1139 height 541
type input "FALSE"
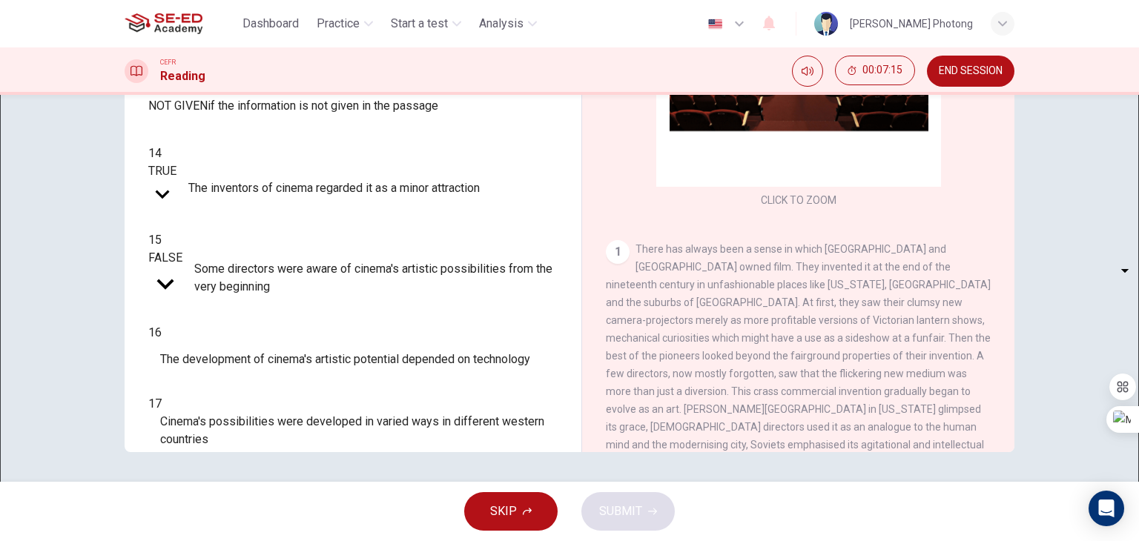
click at [237, 322] on body "This site uses cookies, as explained in our Privacy Policy . If you agree to th…" at bounding box center [569, 270] width 1139 height 541
click at [239, 541] on li "TRUE" at bounding box center [569, 550] width 1139 height 18
type input "TRUE"
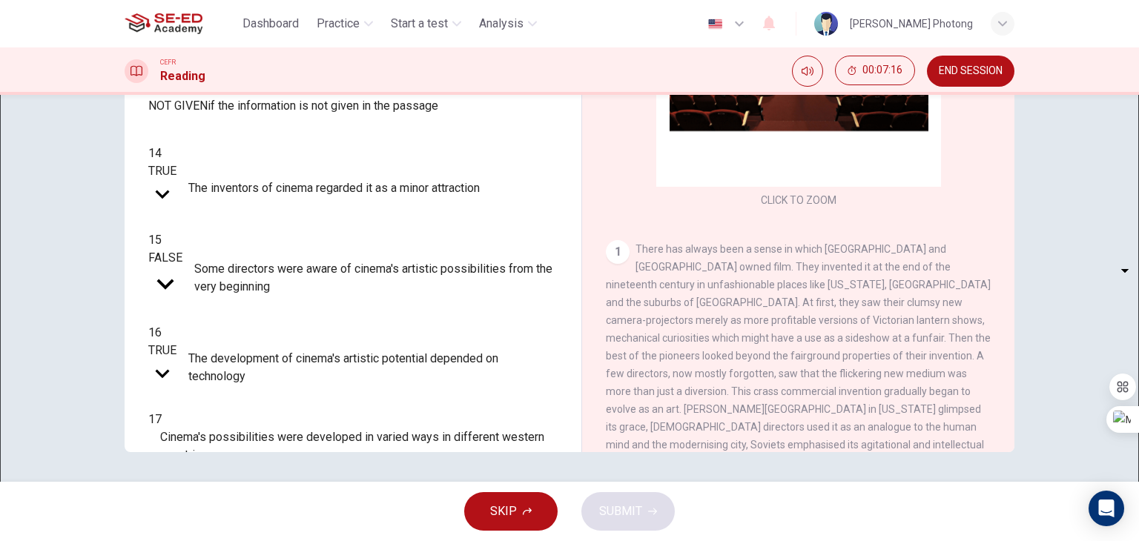
click at [248, 373] on body "This site uses cookies, as explained in our Privacy Policy . If you agree to th…" at bounding box center [569, 270] width 1139 height 541
type input "NOT GIVEN"
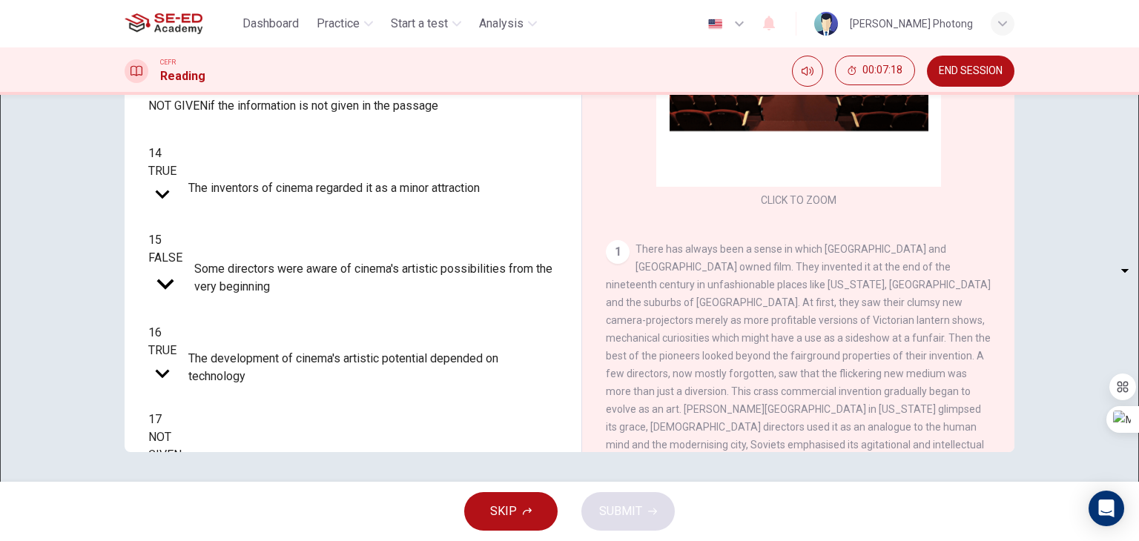
click at [249, 410] on body "This site uses cookies, as explained in our Privacy Policy . If you agree to th…" at bounding box center [569, 270] width 1139 height 541
click at [240, 541] on li "TRUE" at bounding box center [569, 550] width 1139 height 18
type input "TRUE"
click at [610, 502] on span "SUBMIT" at bounding box center [620, 511] width 43 height 21
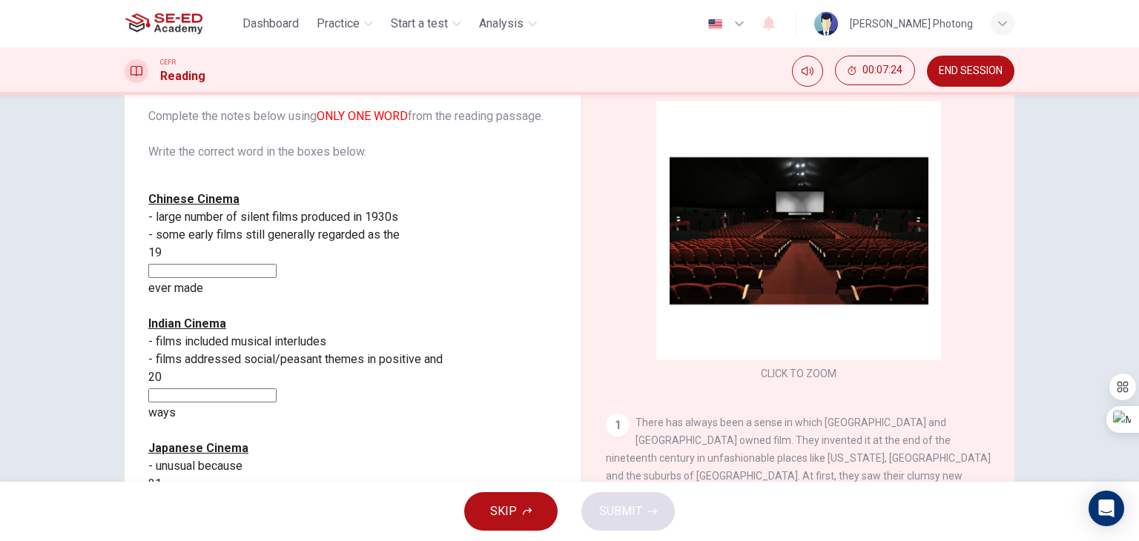
scroll to position [113, 0]
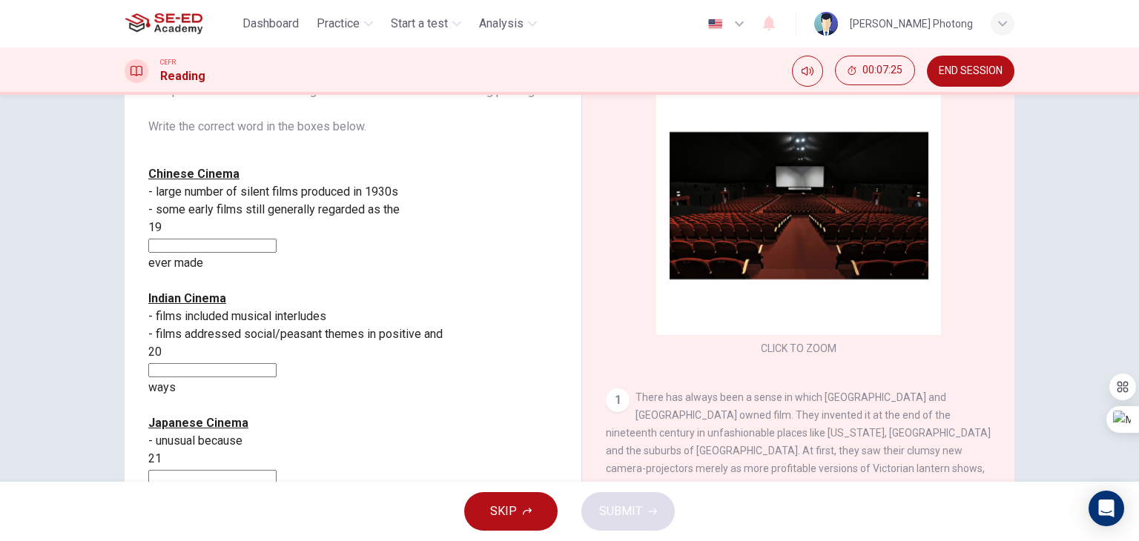
click at [277, 239] on input at bounding box center [212, 246] width 128 height 14
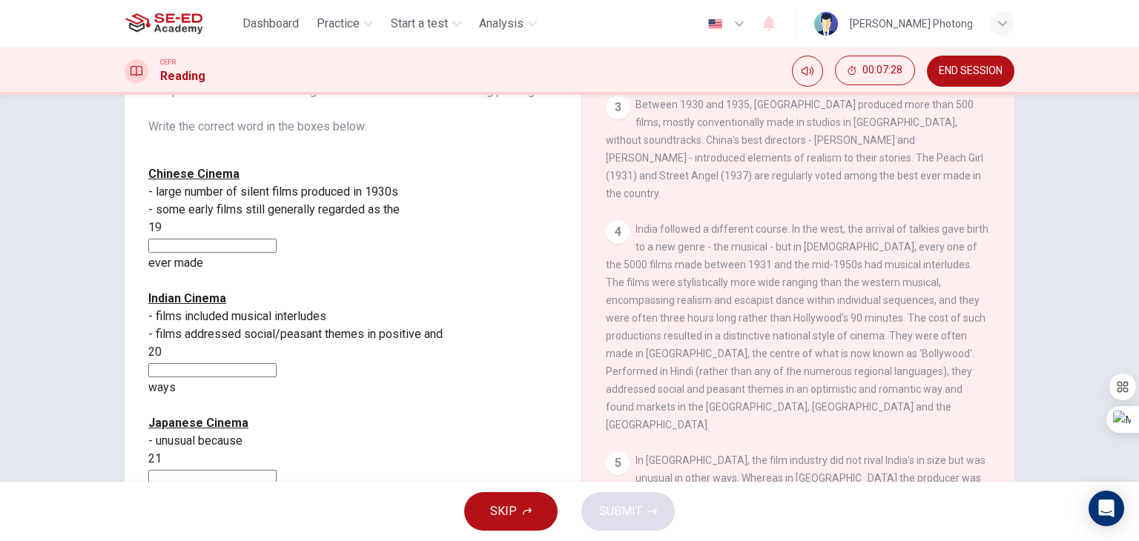
scroll to position [668, 0]
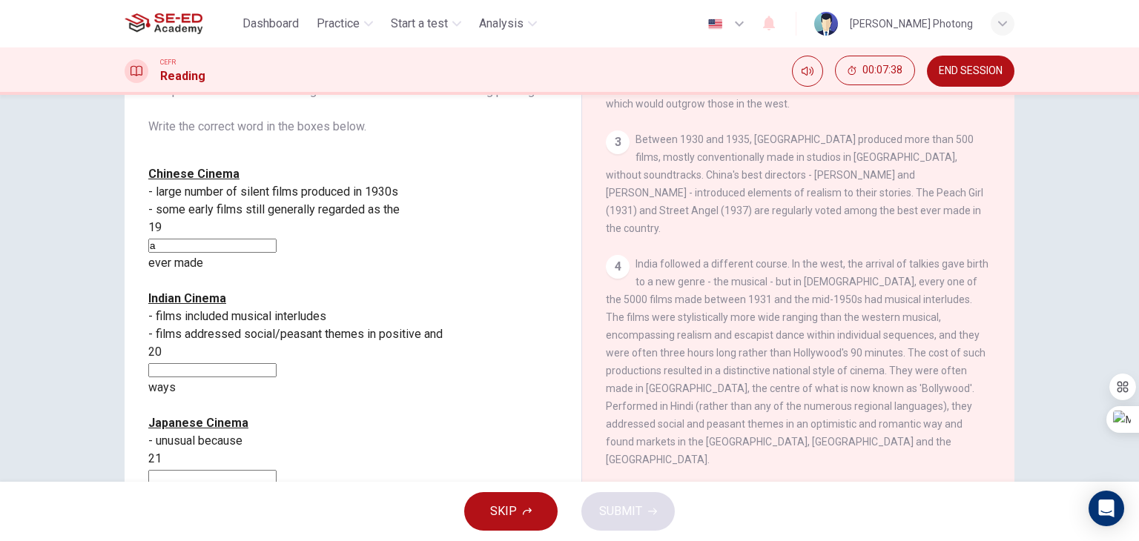
drag, startPoint x: 138, startPoint y: 235, endPoint x: 122, endPoint y: 235, distance: 16.3
click at [125, 235] on div "Questions 19 - 21 Complete the notes below using ONLY ONE WORD from the reading…" at bounding box center [570, 268] width 890 height 515
click at [277, 239] on input "a" at bounding box center [212, 246] width 128 height 14
type input "as"
click at [277, 363] on input at bounding box center [212, 370] width 128 height 14
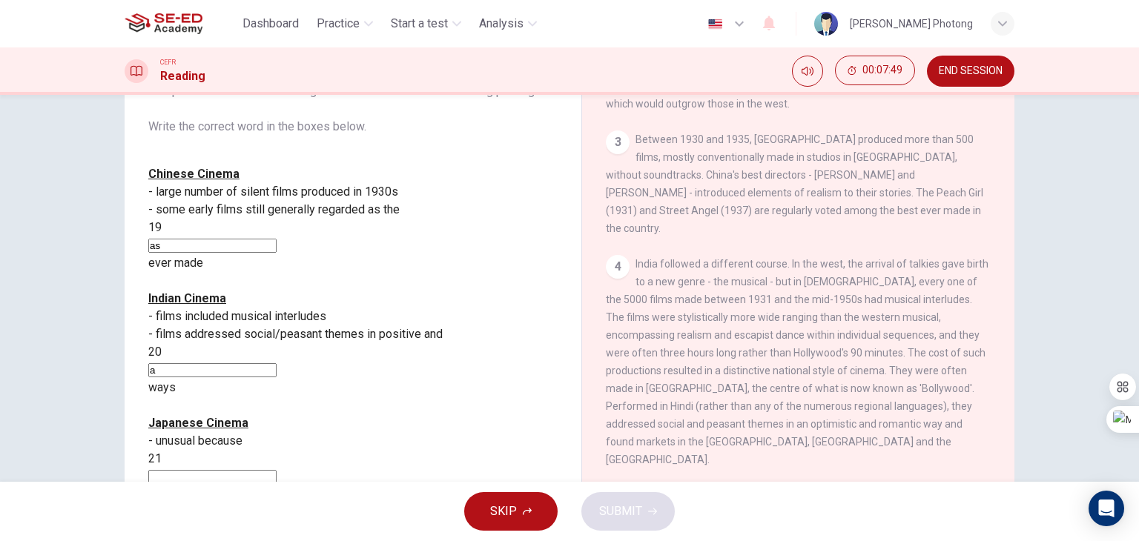
type input "a"
click at [277, 470] on input at bounding box center [212, 477] width 128 height 14
type input "a"
click at [639, 508] on span "SUBMIT" at bounding box center [620, 511] width 43 height 21
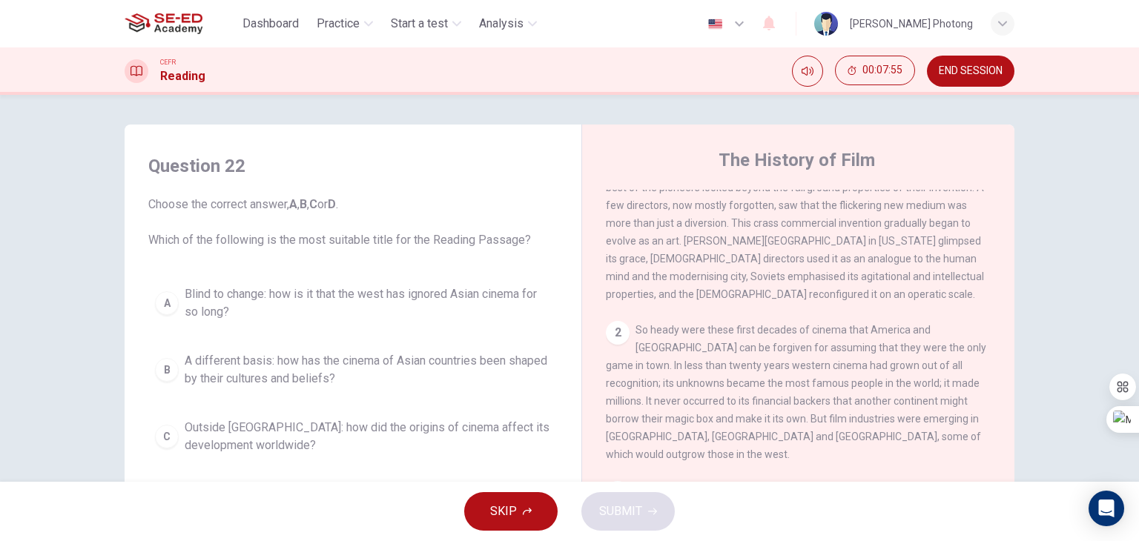
scroll to position [593, 0]
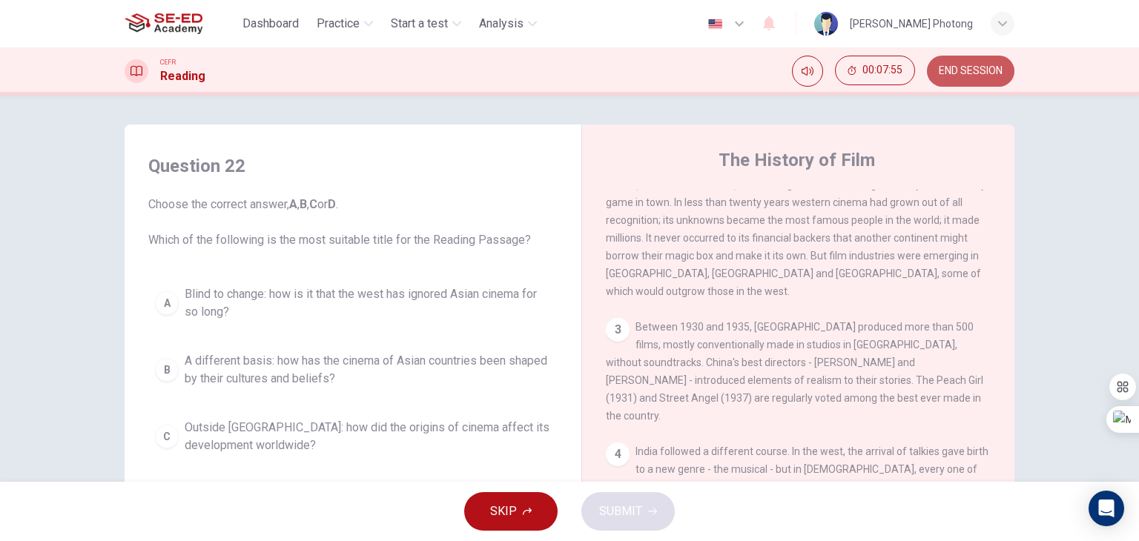
click at [991, 59] on button "END SESSION" at bounding box center [971, 71] width 88 height 31
